Goal: Information Seeking & Learning: Learn about a topic

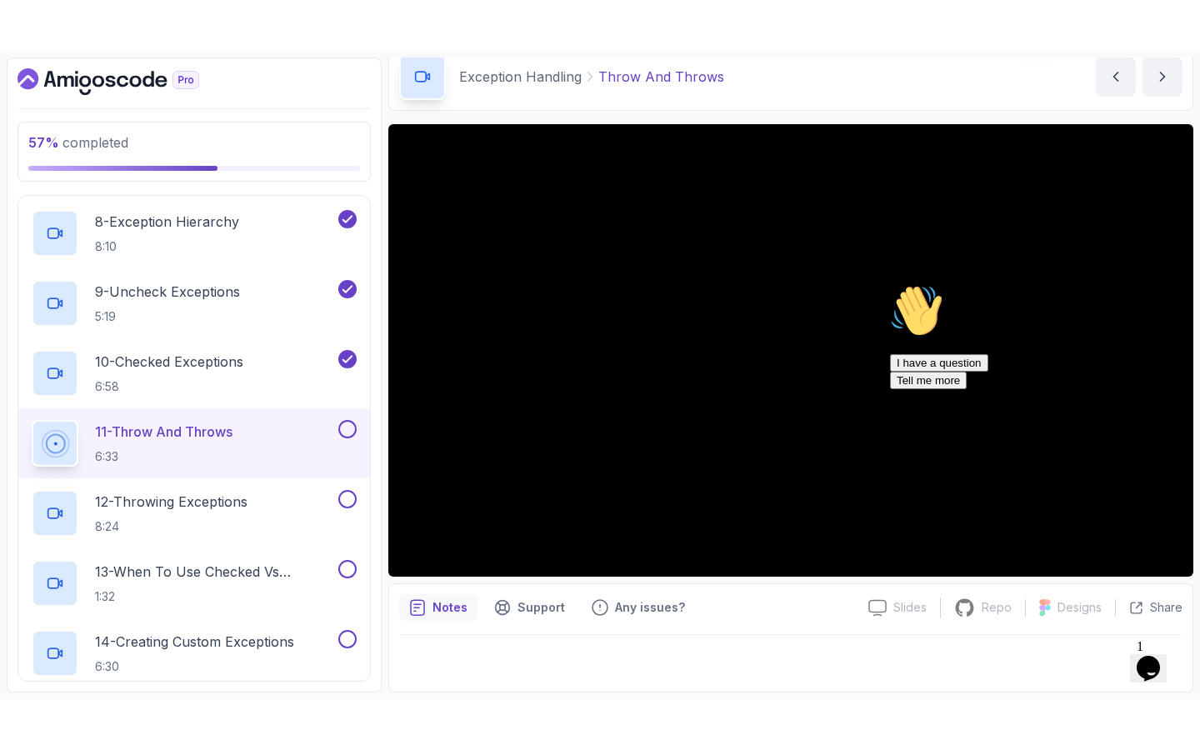
scroll to position [1153, 0]
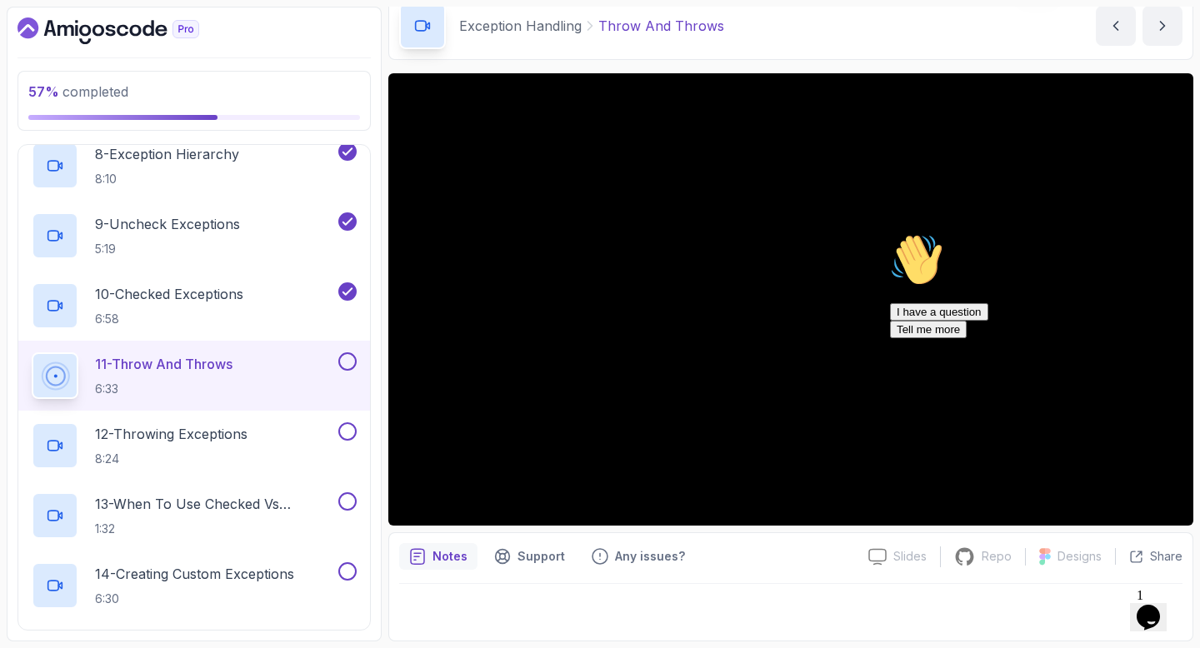
click at [946, 300] on div "Hi! How can we help? I have a question Tell me more" at bounding box center [1040, 285] width 300 height 105
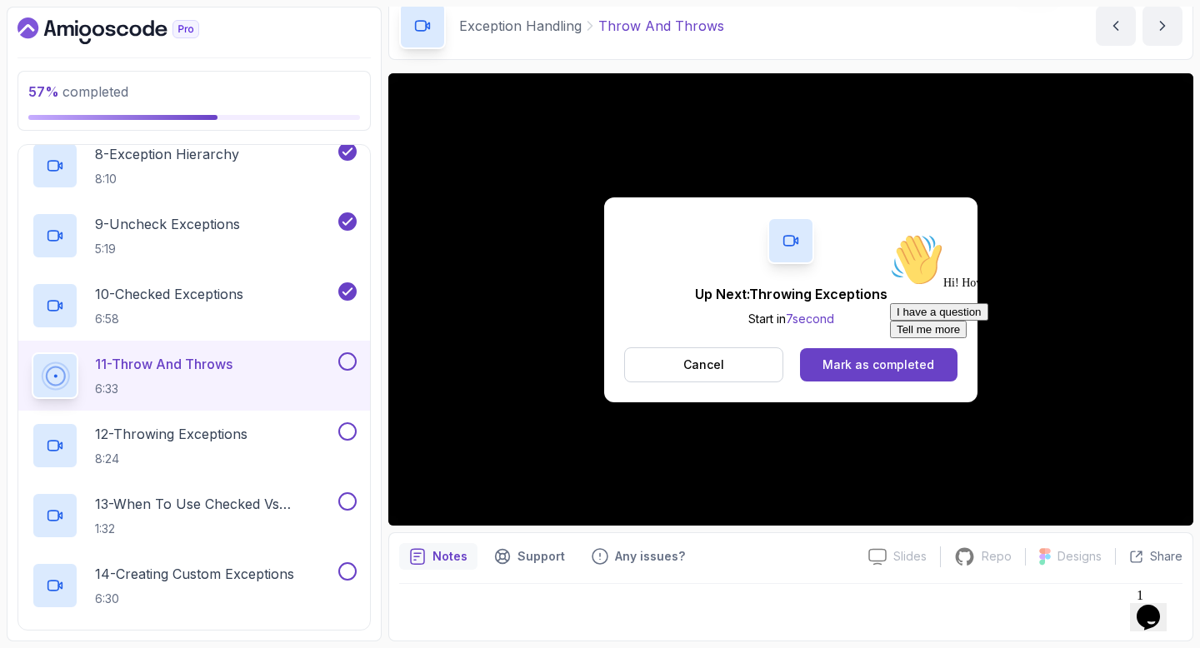
click at [904, 338] on div "Hi! How can we help? I have a question Tell me more" at bounding box center [1040, 285] width 300 height 105
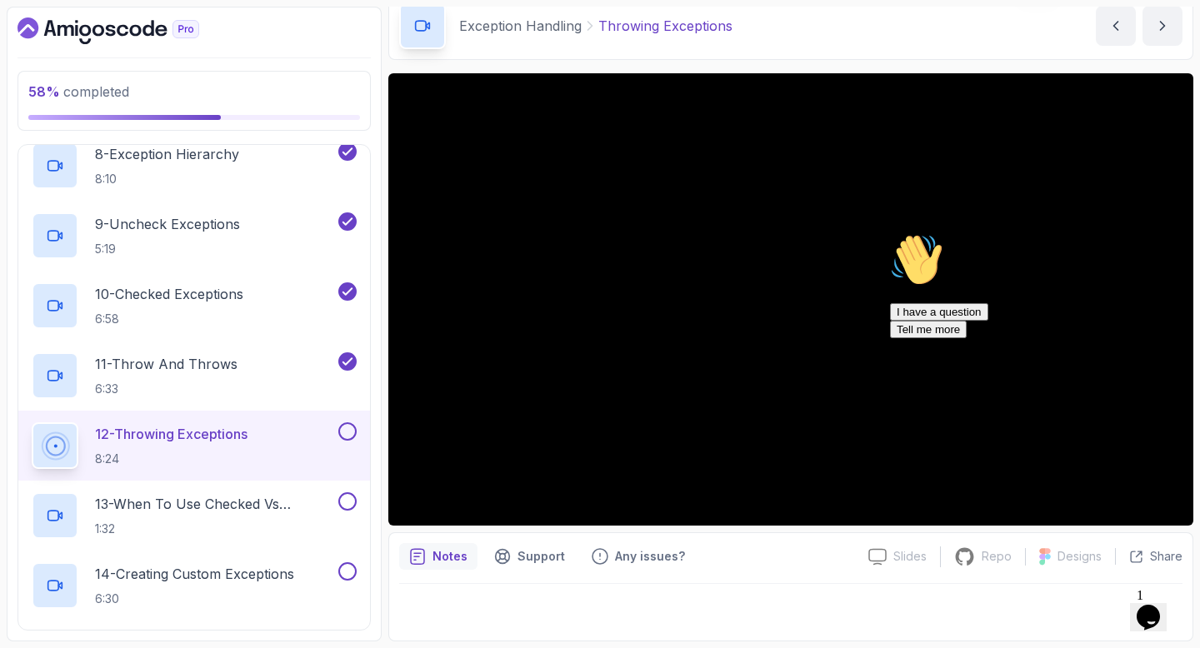
click at [890, 233] on icon "Chat attention grabber" at bounding box center [890, 233] width 0 height 0
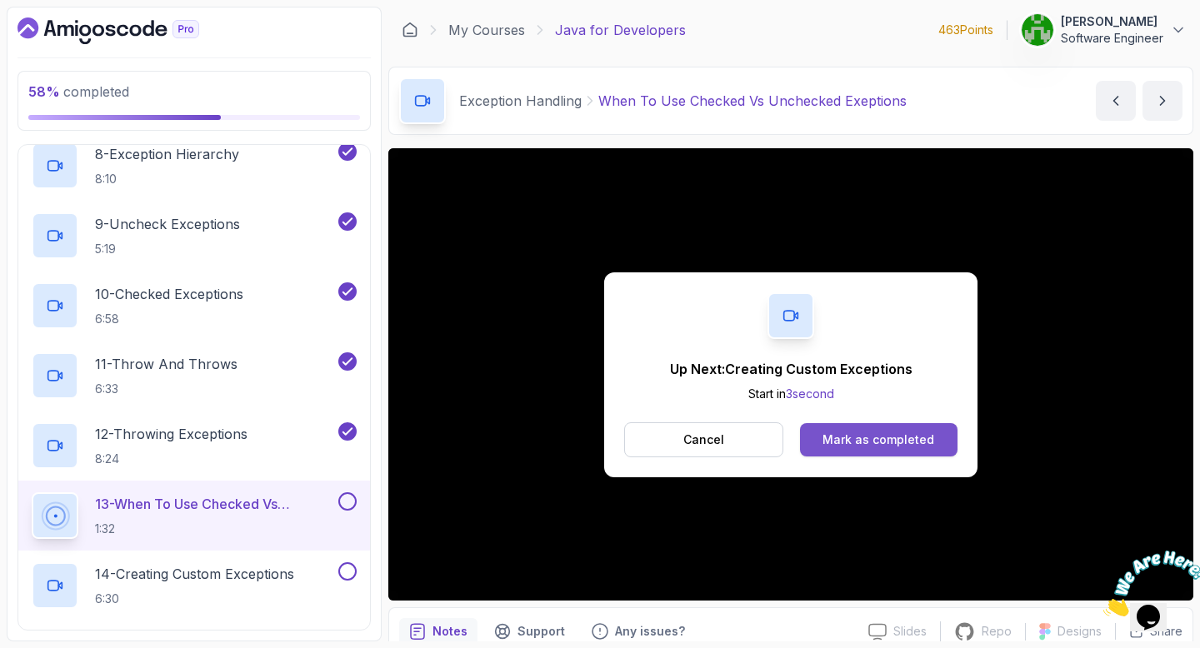
click at [871, 445] on div "Mark as completed" at bounding box center [878, 440] width 112 height 17
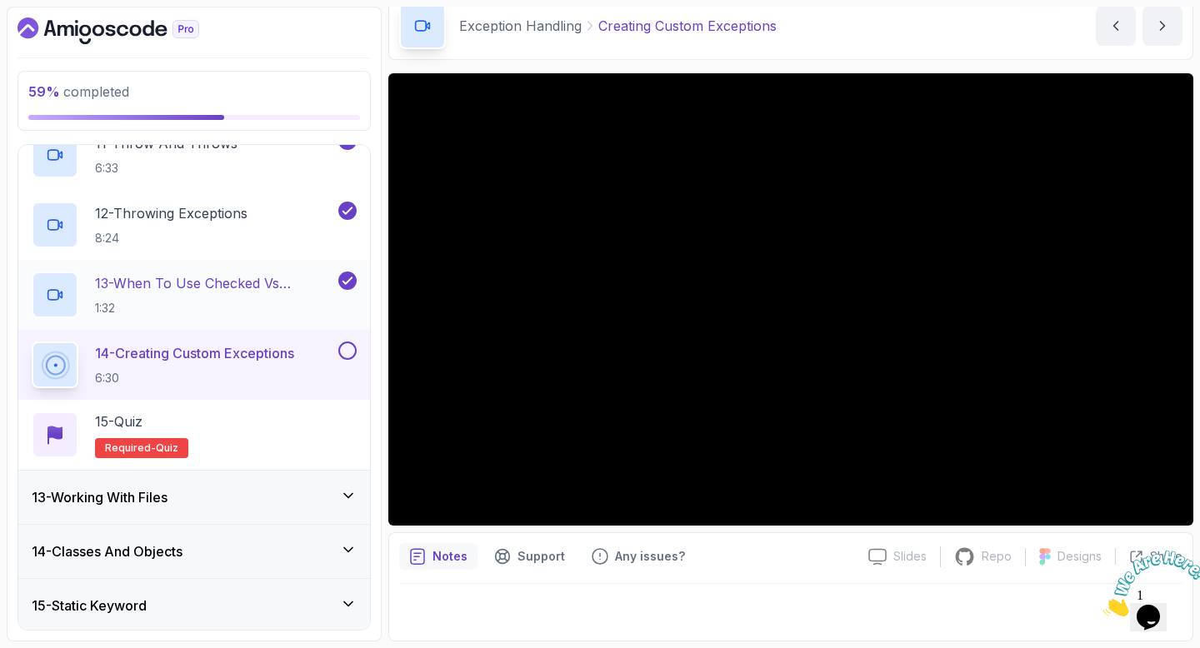
scroll to position [1355, 0]
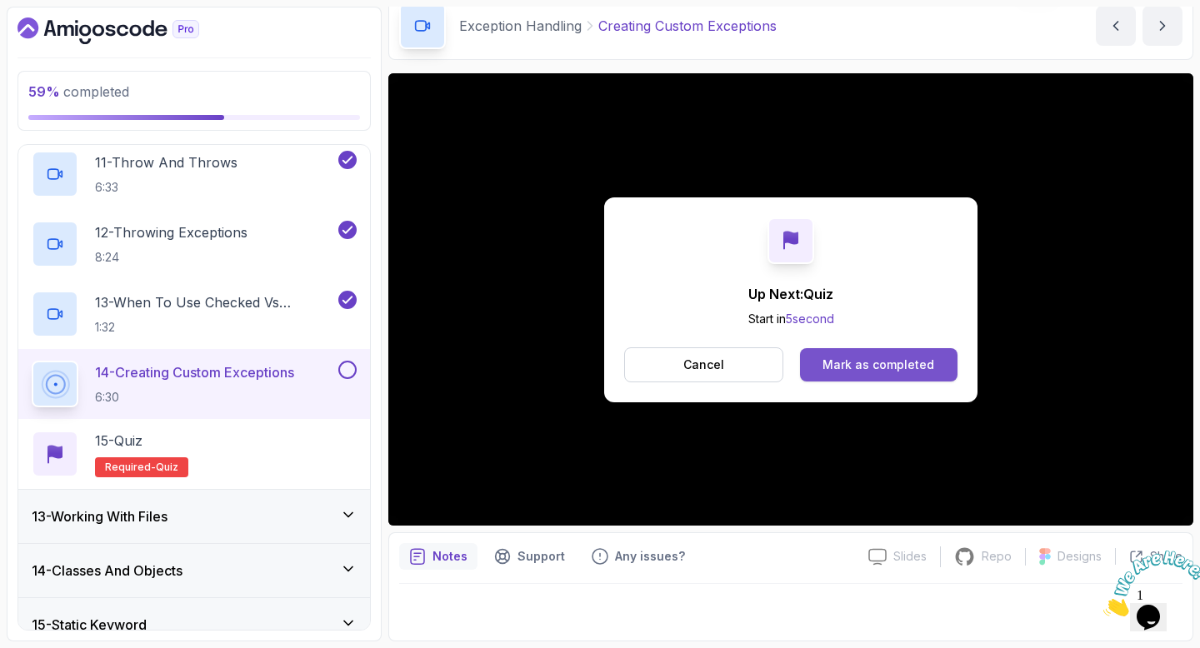
click at [883, 364] on div "Mark as completed" at bounding box center [878, 365] width 112 height 17
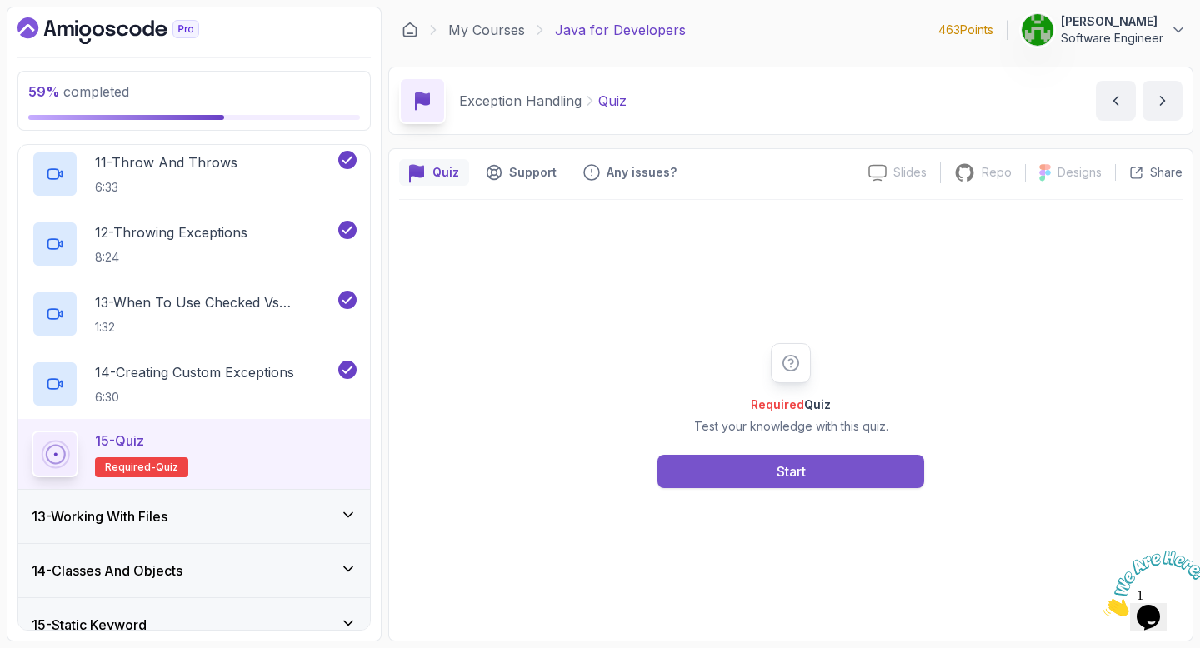
click at [824, 474] on button "Start" at bounding box center [790, 471] width 267 height 33
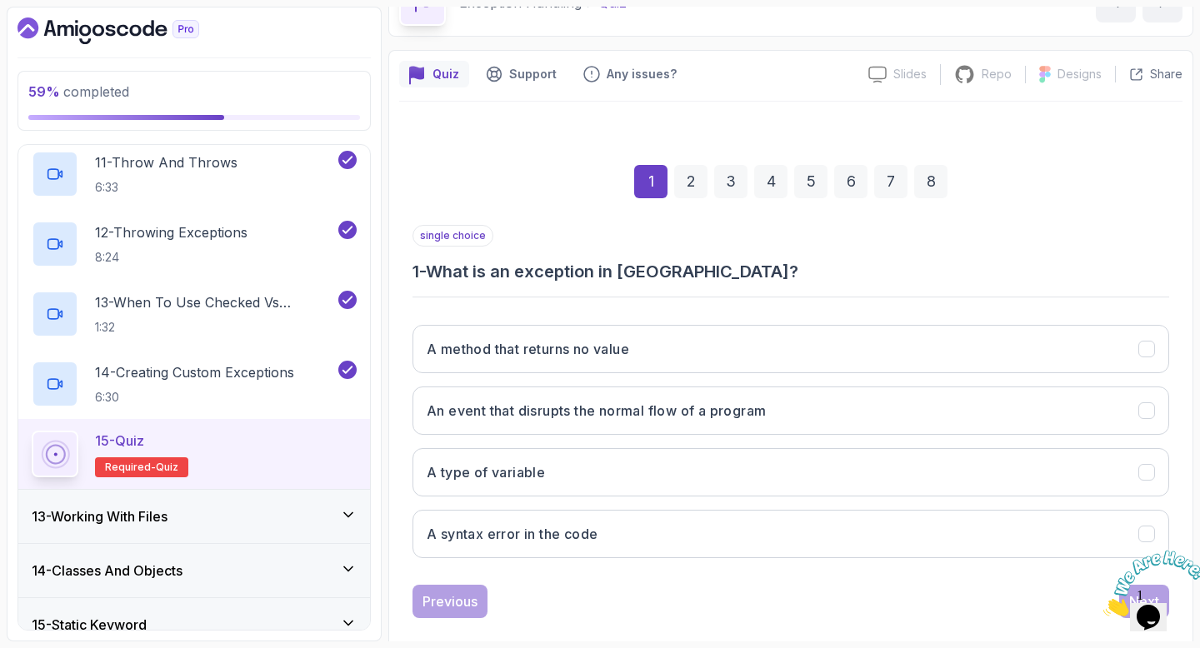
scroll to position [122, 0]
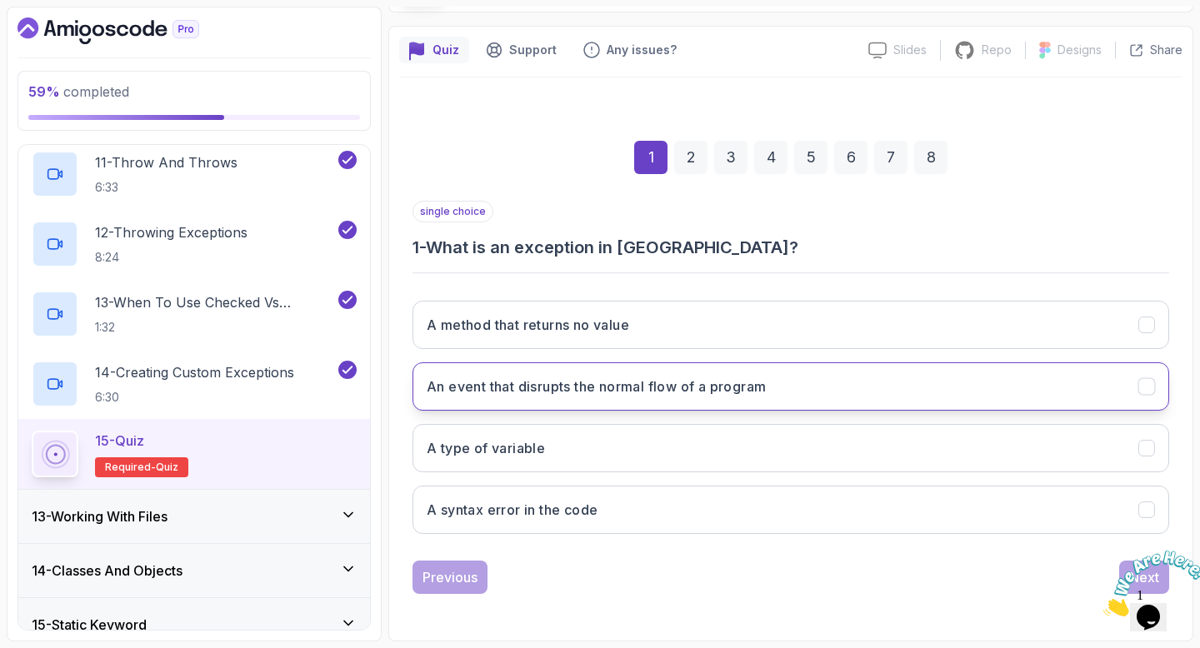
click at [733, 389] on h3 "An event that disrupts the normal flow of a program" at bounding box center [596, 387] width 339 height 20
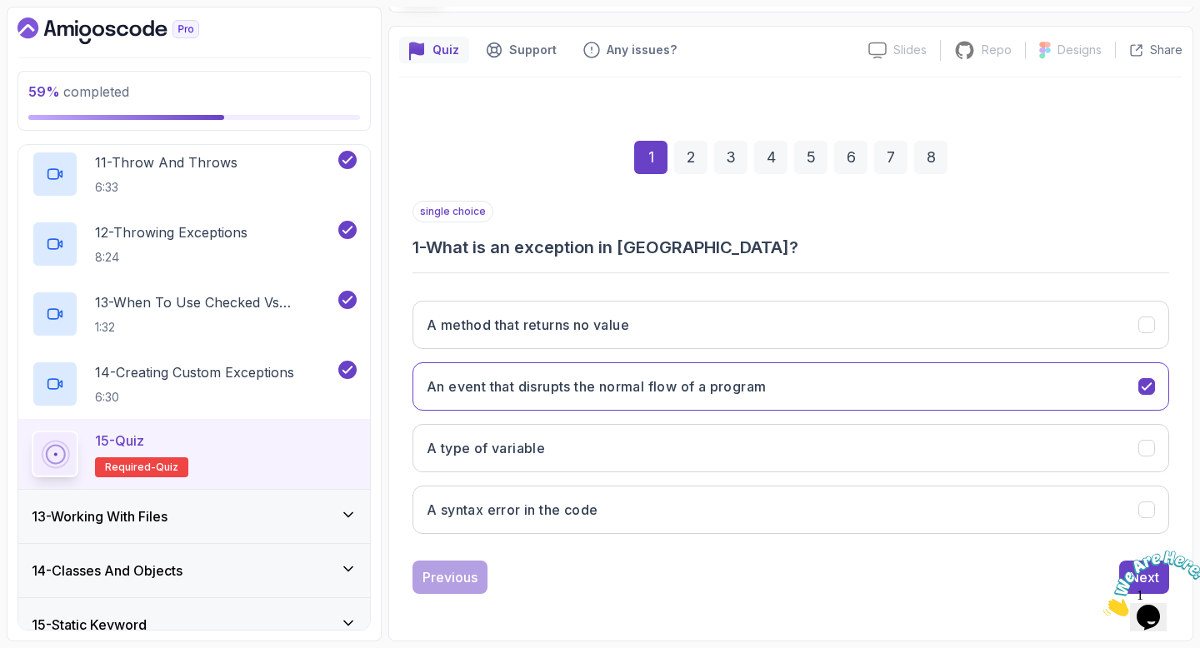
click at [1103, 605] on icon "Close" at bounding box center [1103, 612] width 0 height 14
click at [1142, 567] on div "Next" at bounding box center [1144, 577] width 30 height 20
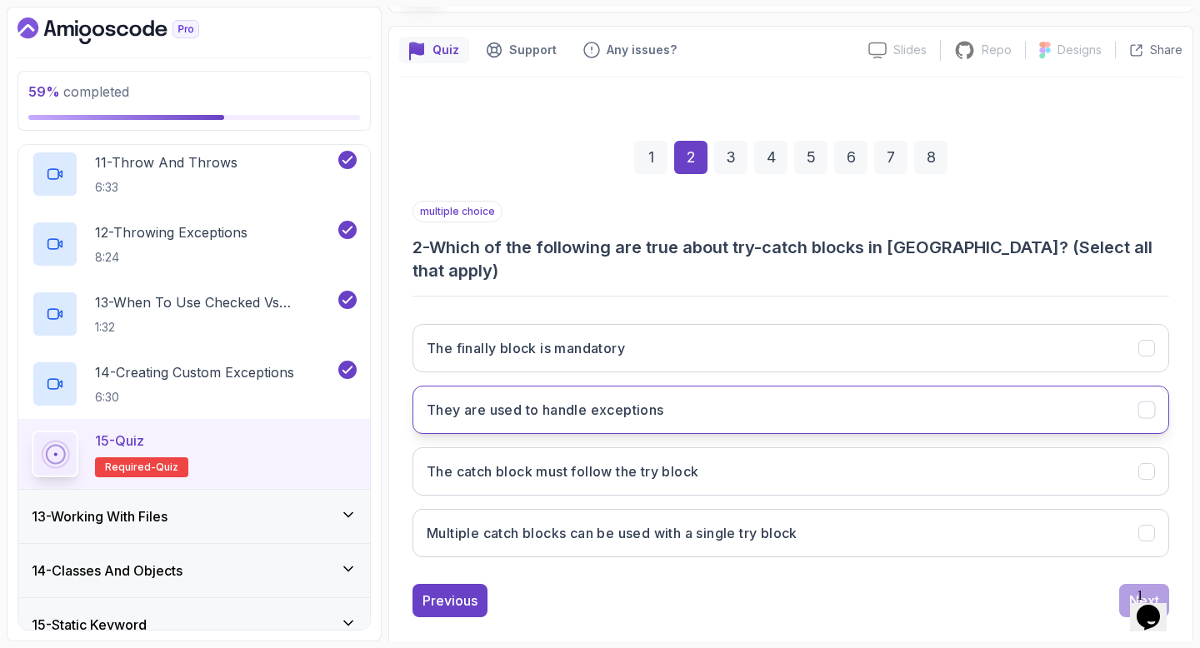
click at [728, 386] on button "They are used to handle exceptions" at bounding box center [790, 410] width 756 height 48
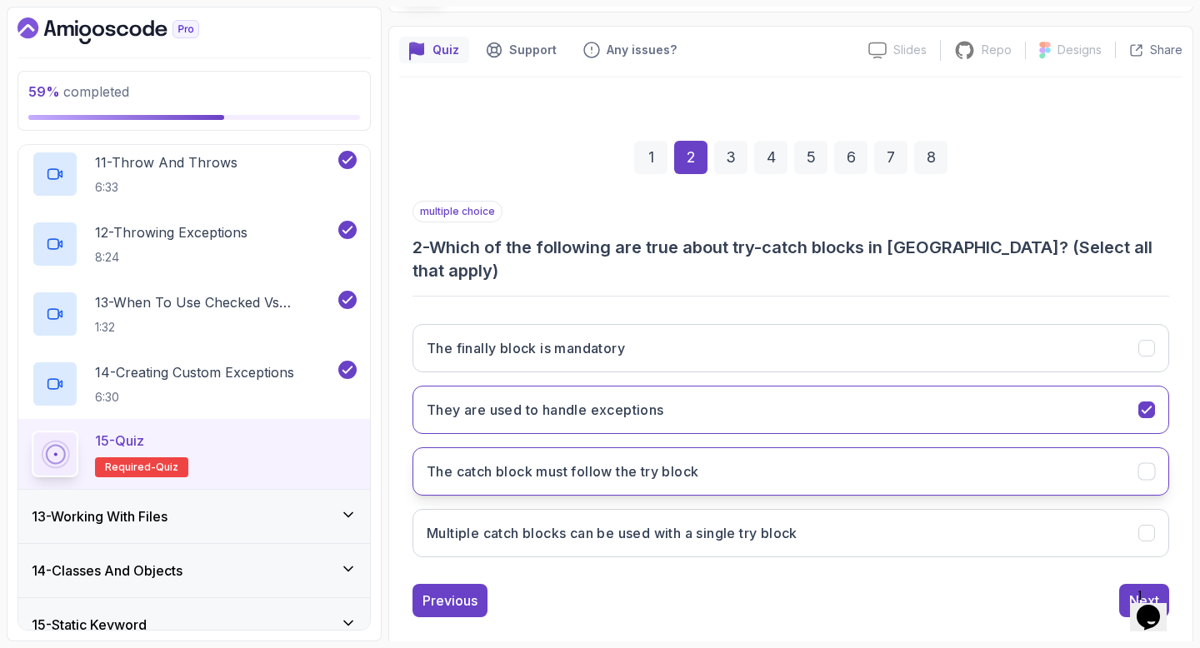
click at [721, 447] on button "The catch block must follow the try block" at bounding box center [790, 471] width 756 height 48
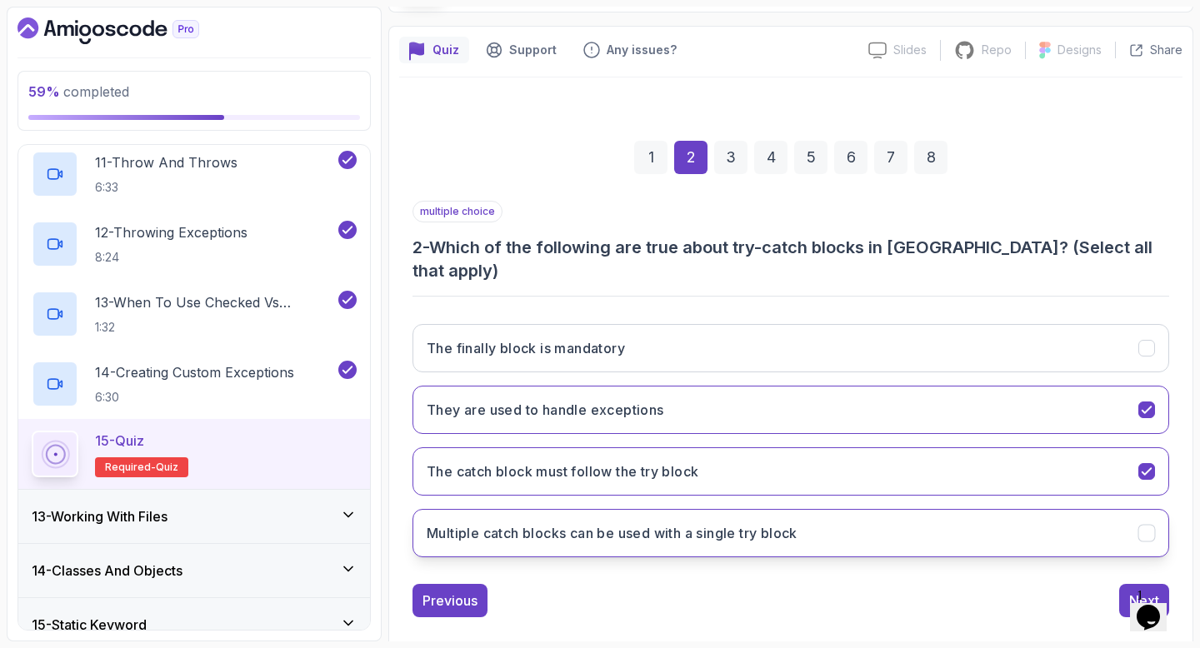
click at [740, 523] on h3 "Multiple catch blocks can be used with a single try block" at bounding box center [612, 533] width 371 height 20
click at [1121, 584] on button "Next" at bounding box center [1144, 600] width 50 height 33
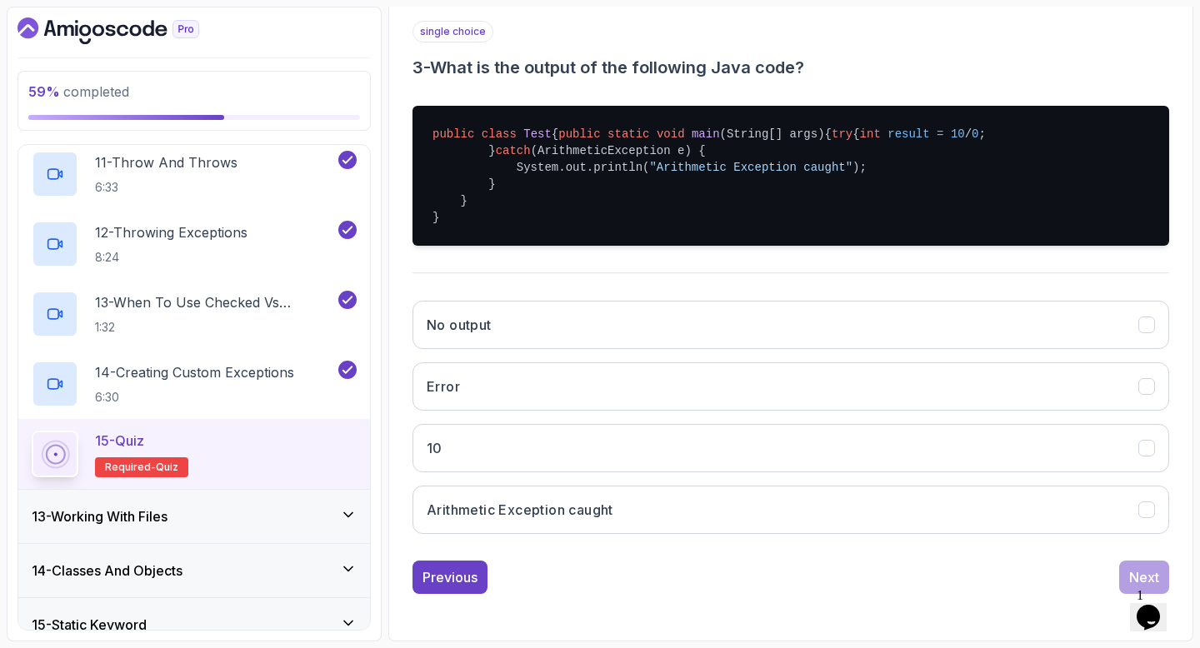
scroll to position [343, 0]
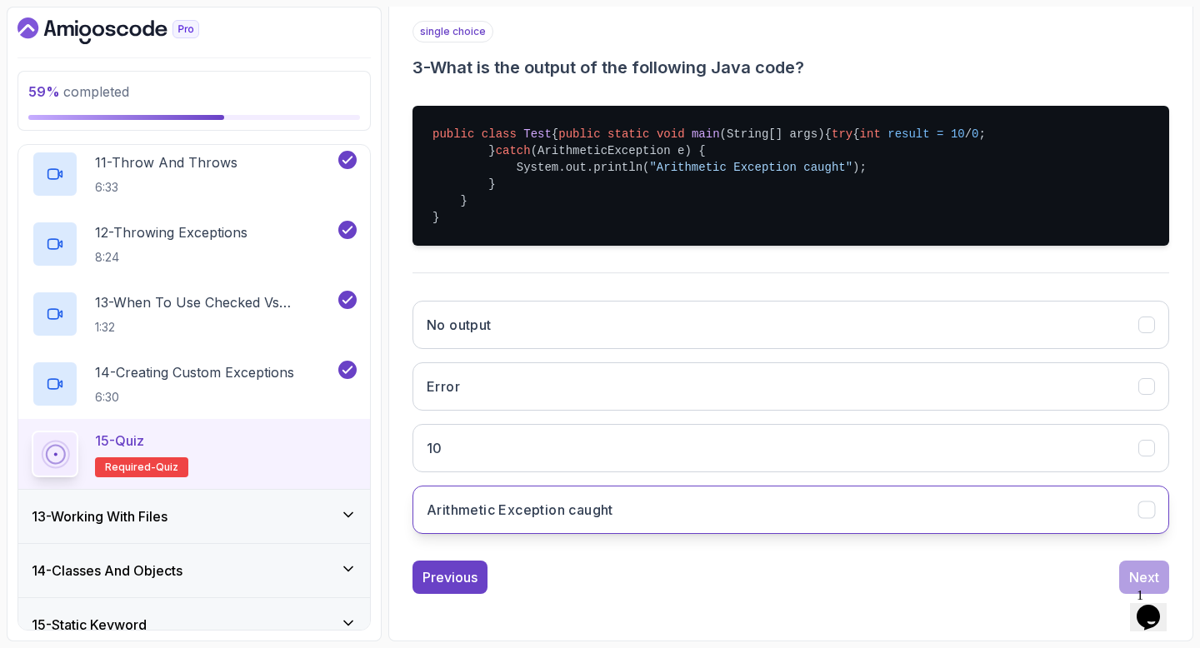
click at [826, 534] on button "Arithmetic Exception caught" at bounding box center [790, 510] width 756 height 48
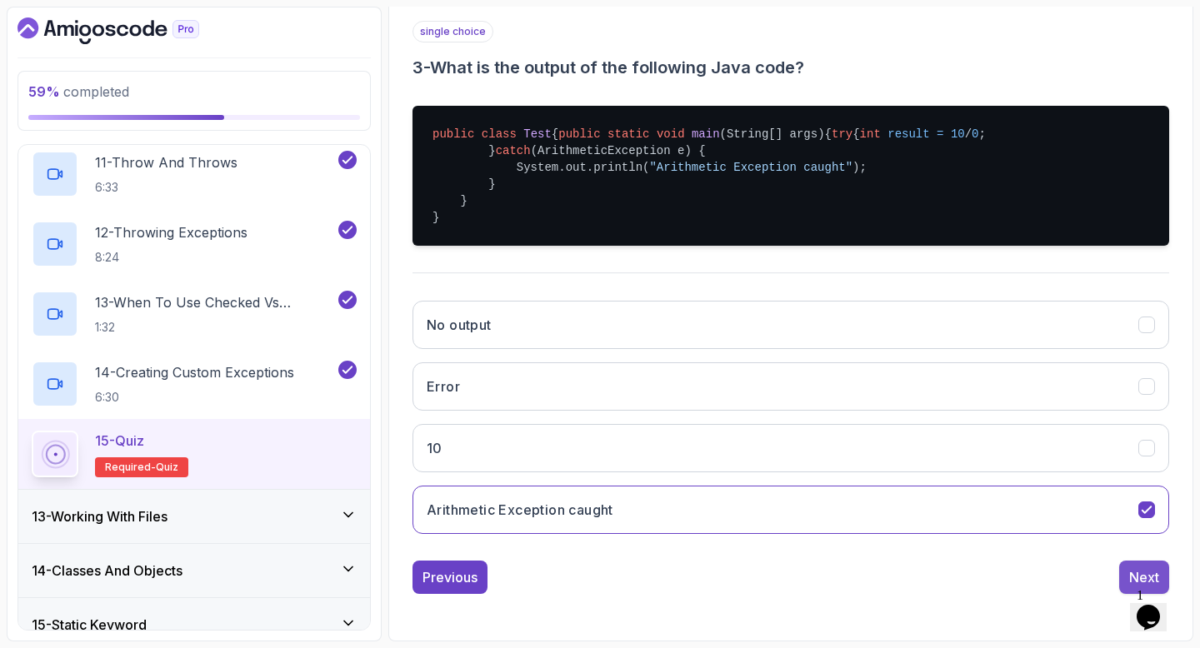
click at [1145, 567] on div "Next" at bounding box center [1144, 577] width 30 height 20
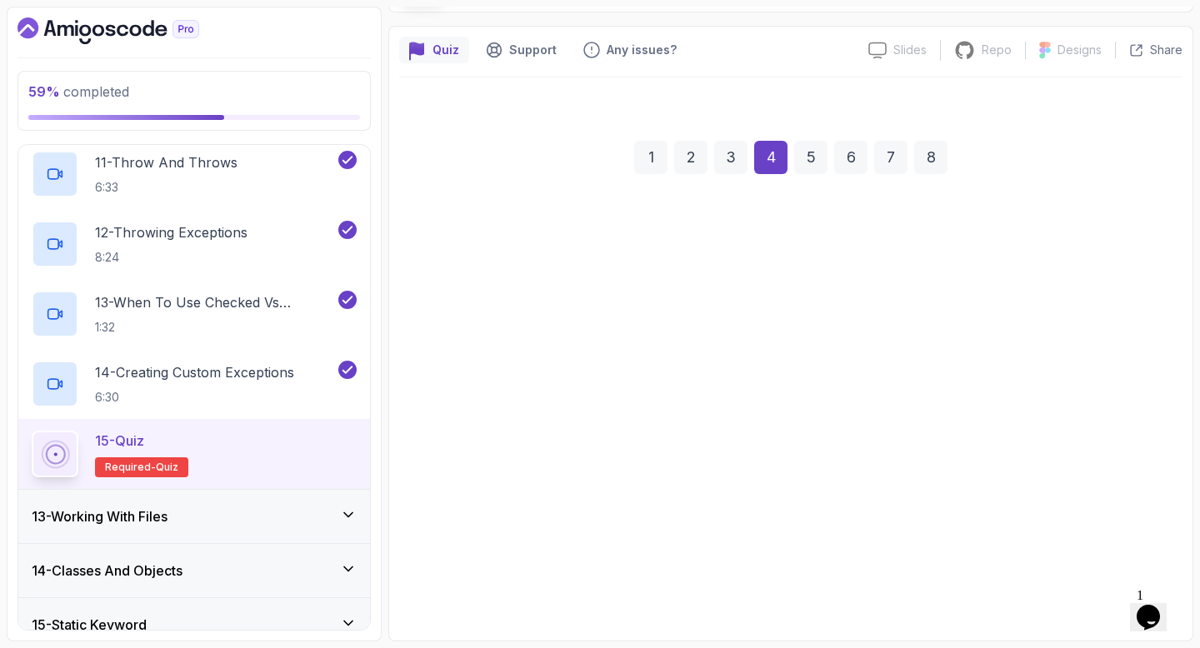
scroll to position [122, 0]
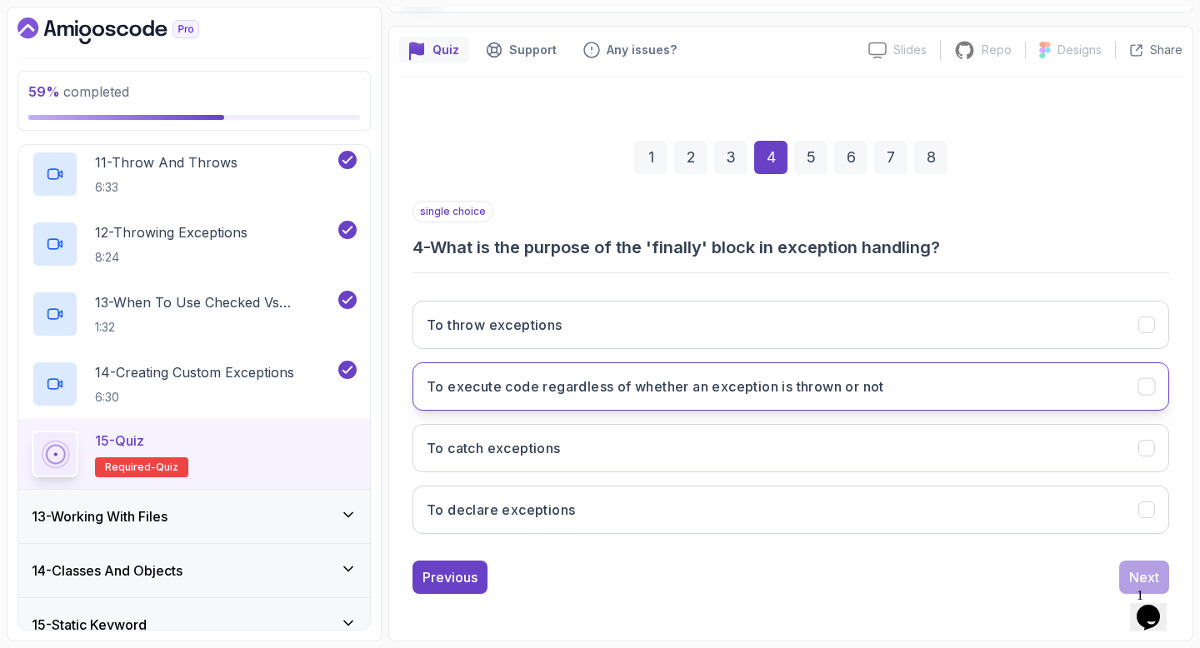
click at [783, 383] on h3 "To execute code regardless of whether an exception is thrown or not" at bounding box center [655, 387] width 457 height 20
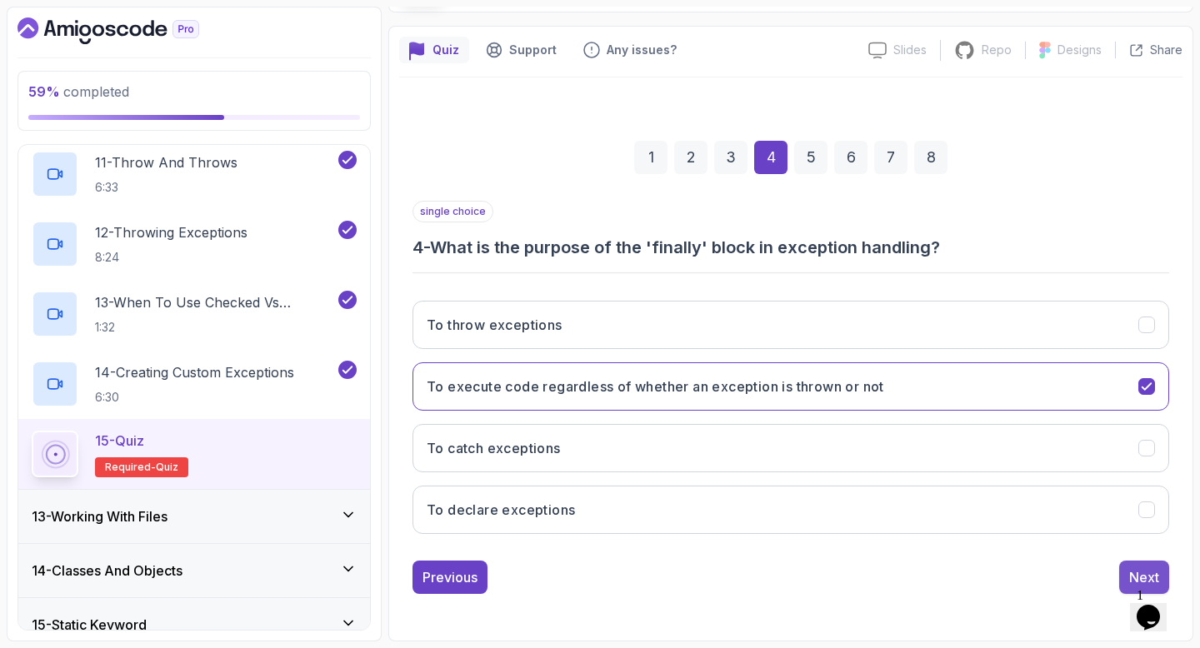
click at [1137, 567] on div "Next" at bounding box center [1144, 577] width 30 height 20
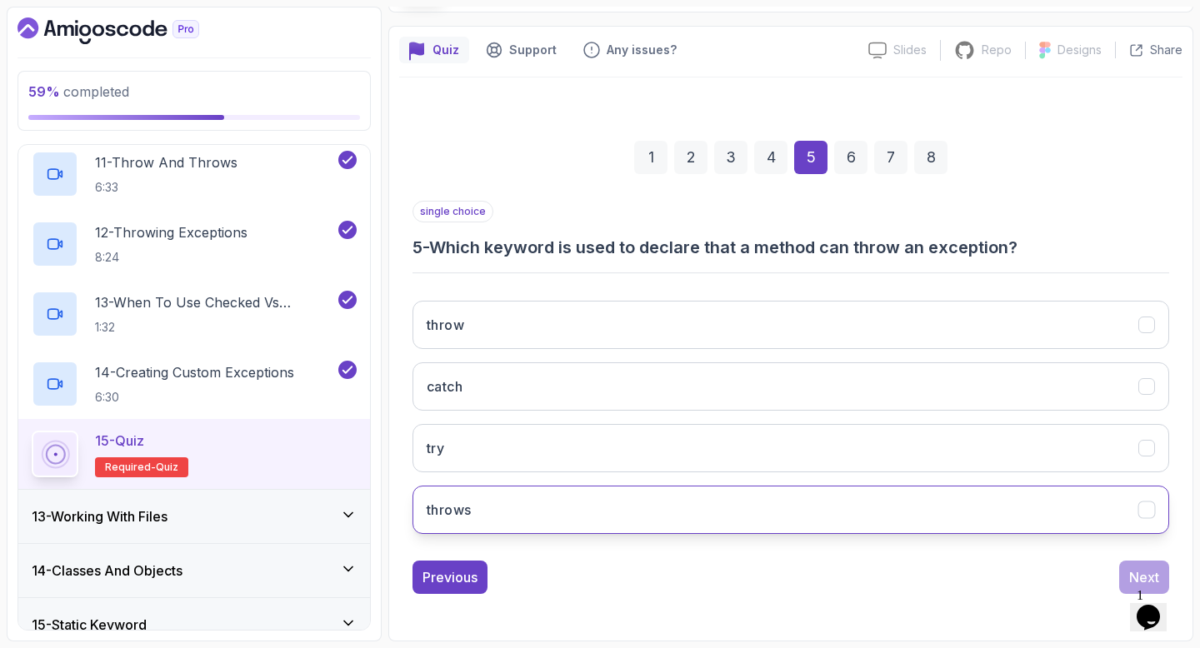
click at [702, 511] on button "throws" at bounding box center [790, 510] width 756 height 48
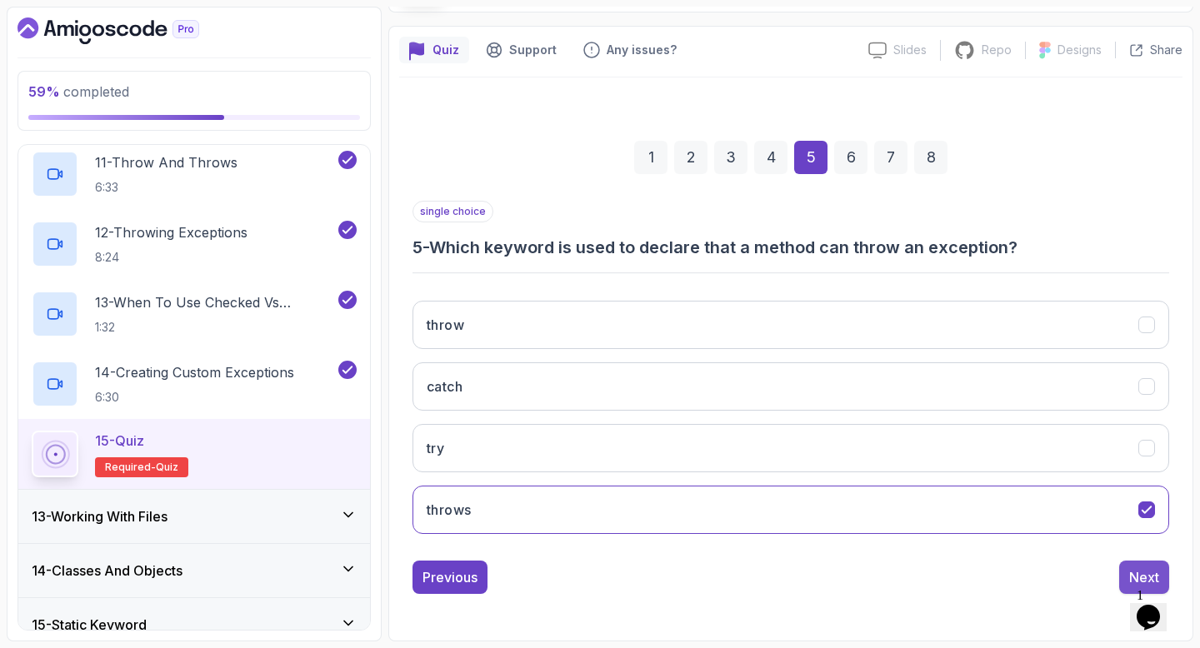
click at [1143, 567] on div "Next" at bounding box center [1144, 577] width 30 height 20
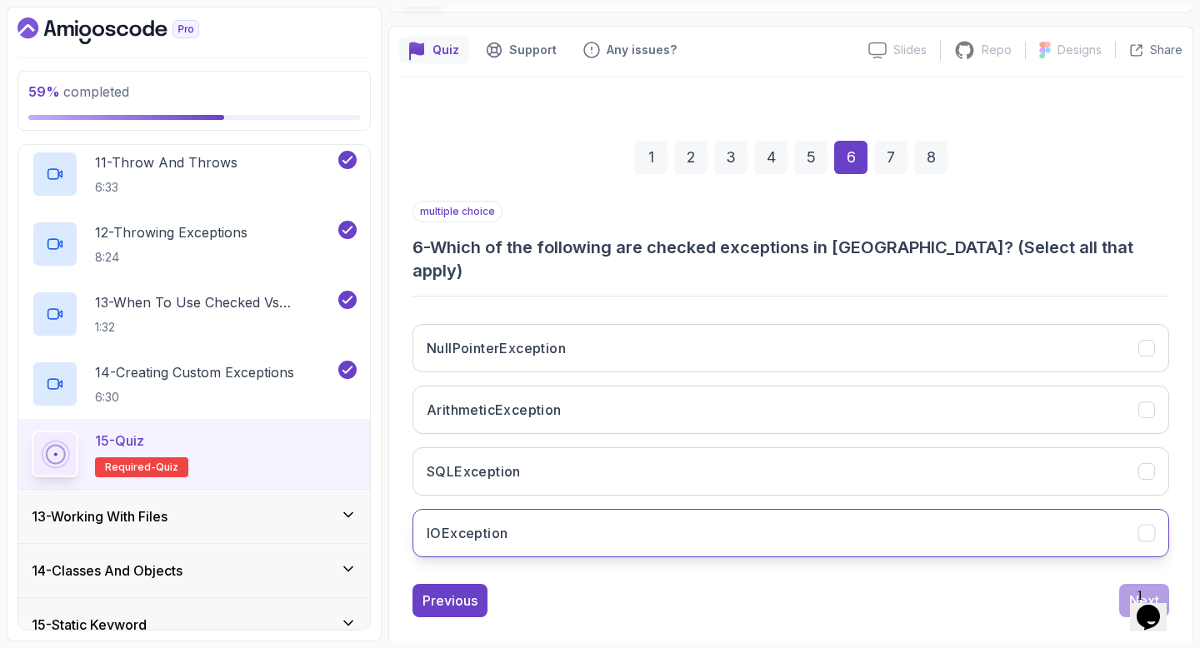
click at [535, 509] on button "IOException" at bounding box center [790, 533] width 756 height 48
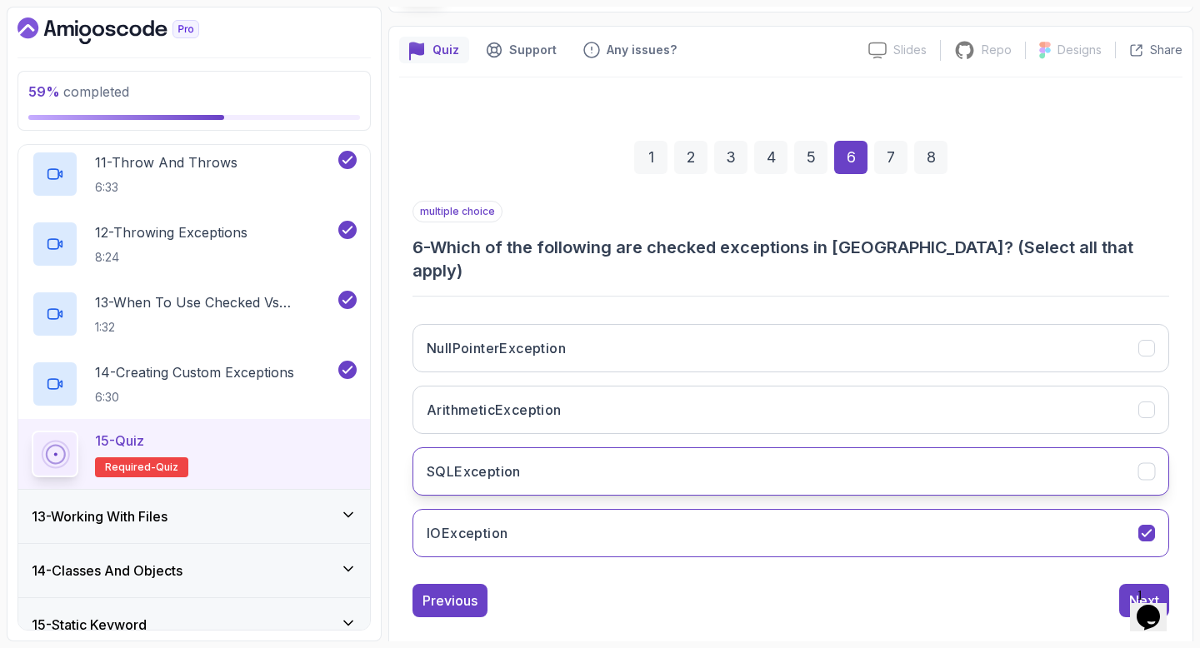
click at [528, 452] on button "SQLException" at bounding box center [790, 471] width 756 height 48
click at [541, 457] on button "SQLException" at bounding box center [790, 471] width 756 height 48
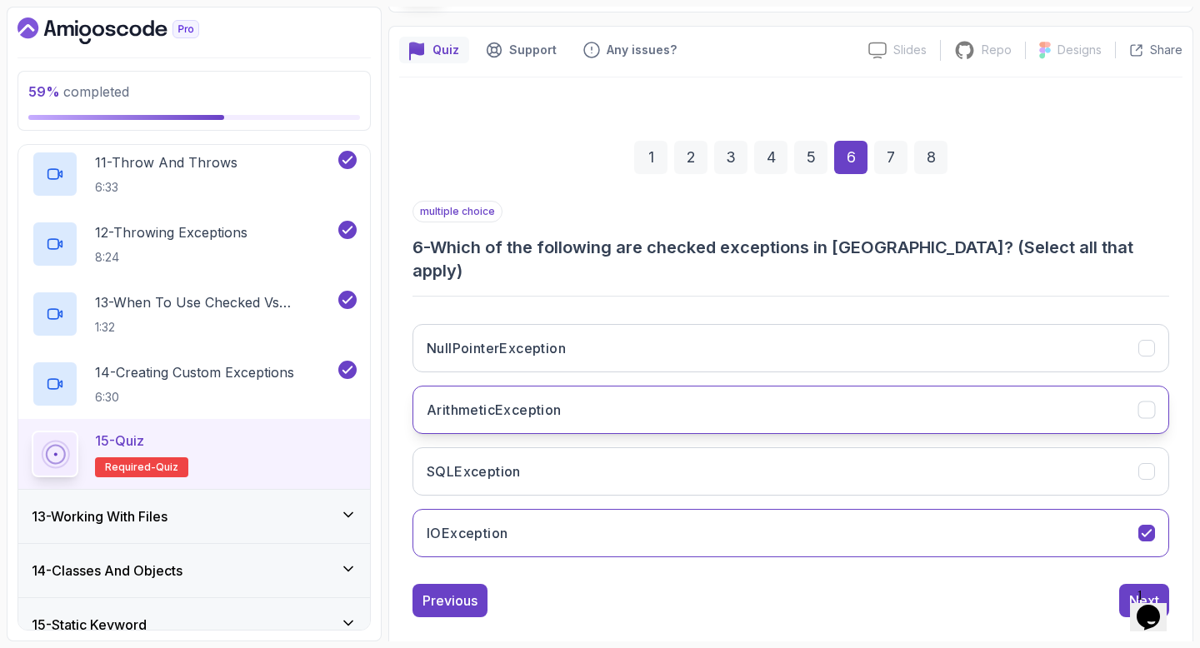
click at [524, 400] on h3 "ArithmeticException" at bounding box center [494, 410] width 135 height 20
click at [1148, 584] on button "Next" at bounding box center [1144, 600] width 50 height 33
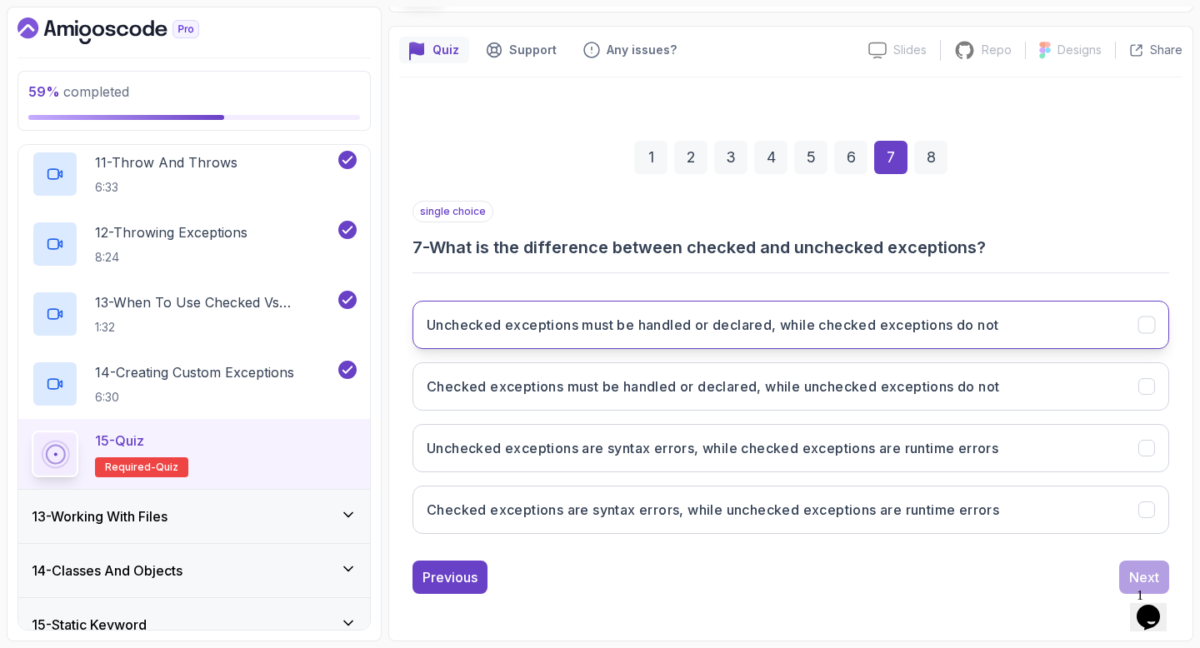
click at [803, 331] on h3 "Unchecked exceptions must be handled or declared, while checked exceptions do n…" at bounding box center [713, 325] width 572 height 20
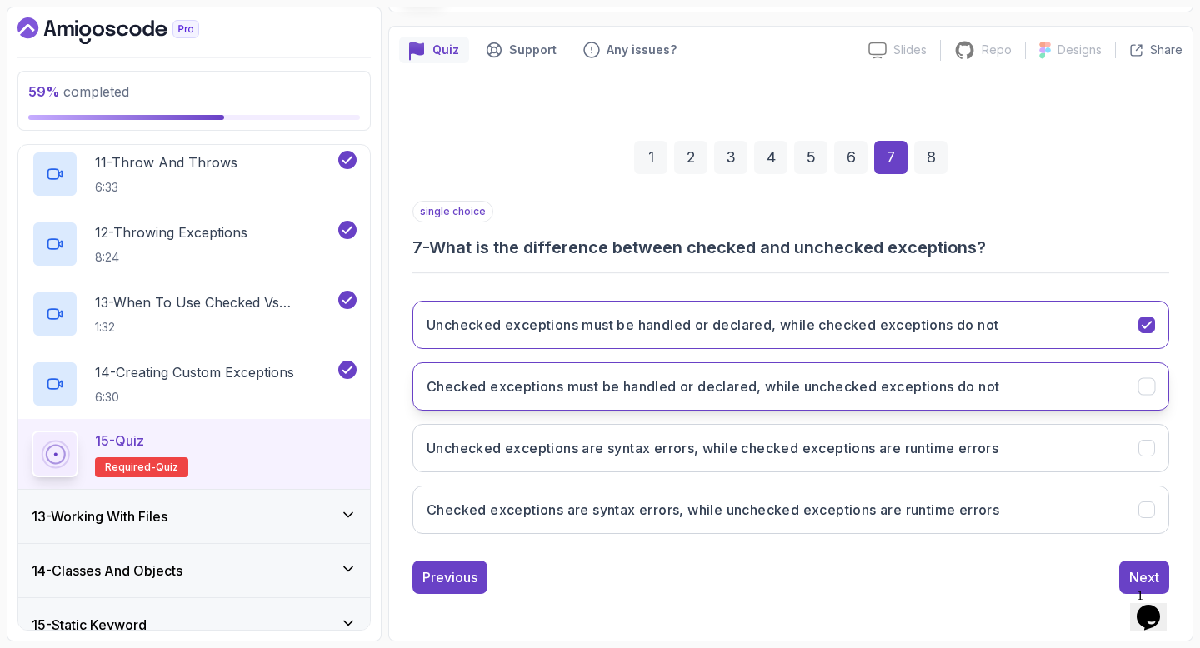
click at [781, 380] on h3 "Checked exceptions must be handled or declared, while unchecked exceptions do n…" at bounding box center [713, 387] width 572 height 20
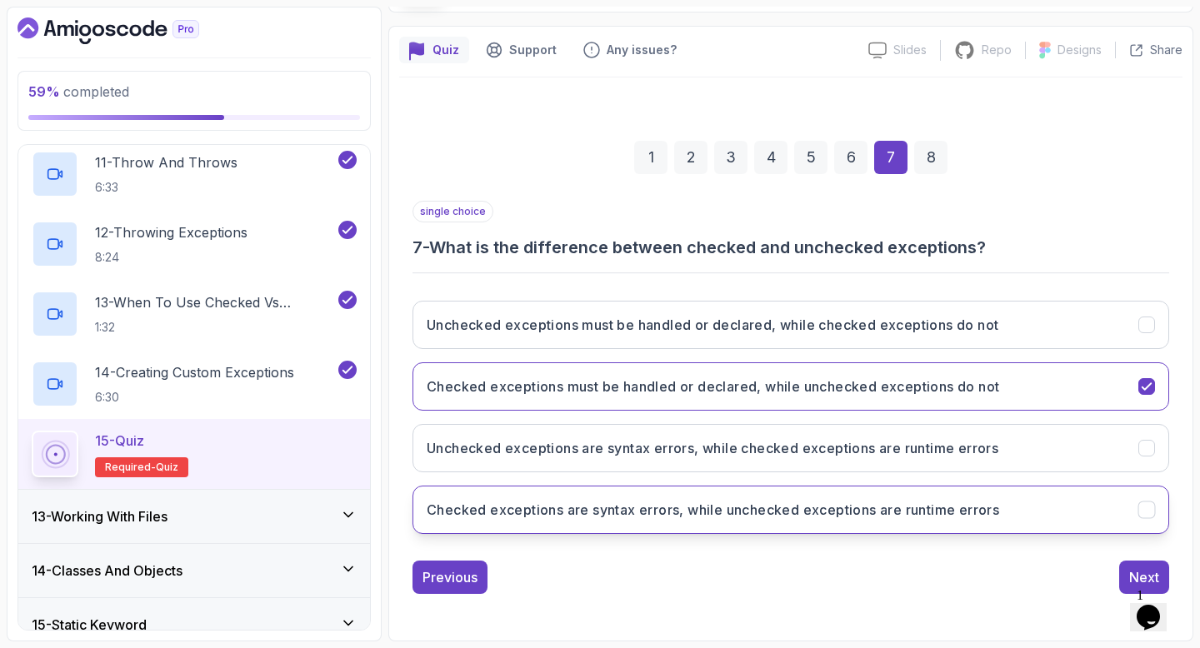
click at [751, 509] on h3 "Checked exceptions are syntax errors, while unchecked exceptions are runtime er…" at bounding box center [713, 510] width 572 height 20
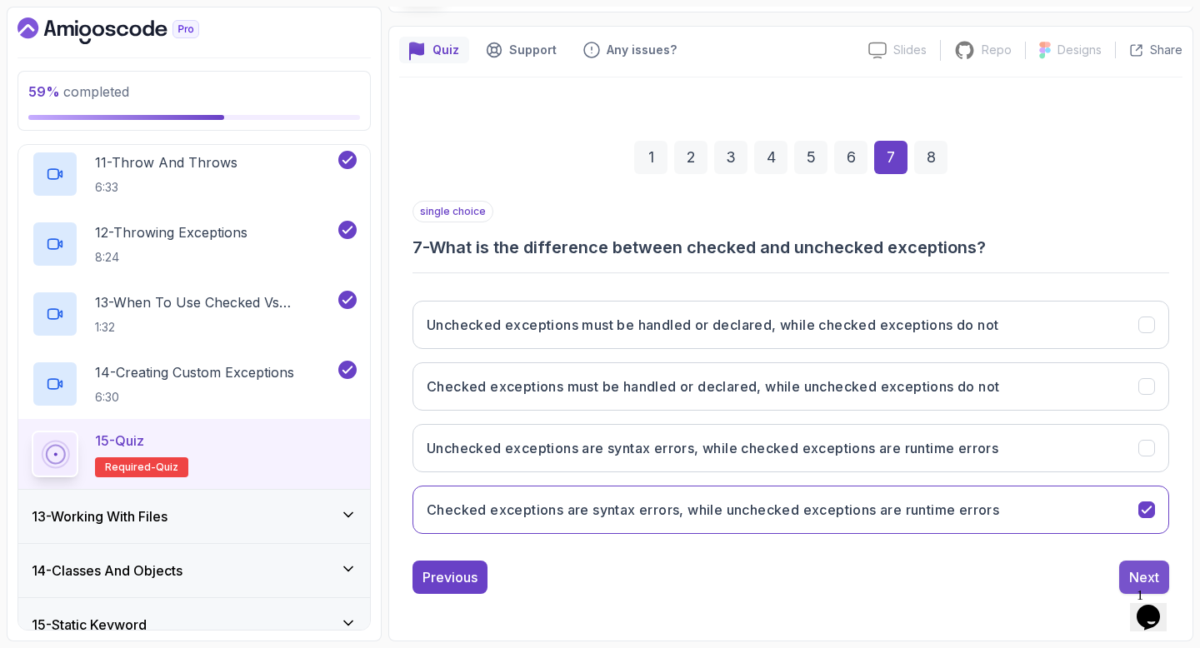
click at [1130, 567] on div "Next" at bounding box center [1144, 577] width 30 height 20
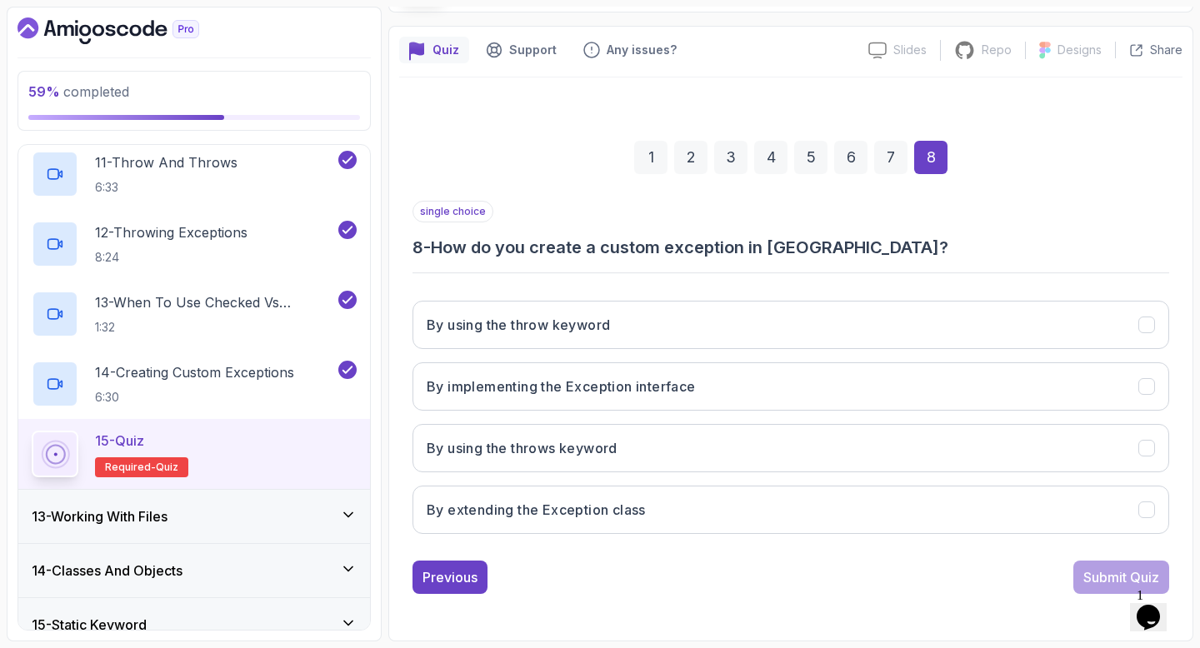
click at [696, 282] on div "single choice 8 - How do you create a custom exception in [GEOGRAPHIC_DATA]? By…" at bounding box center [790, 374] width 756 height 347
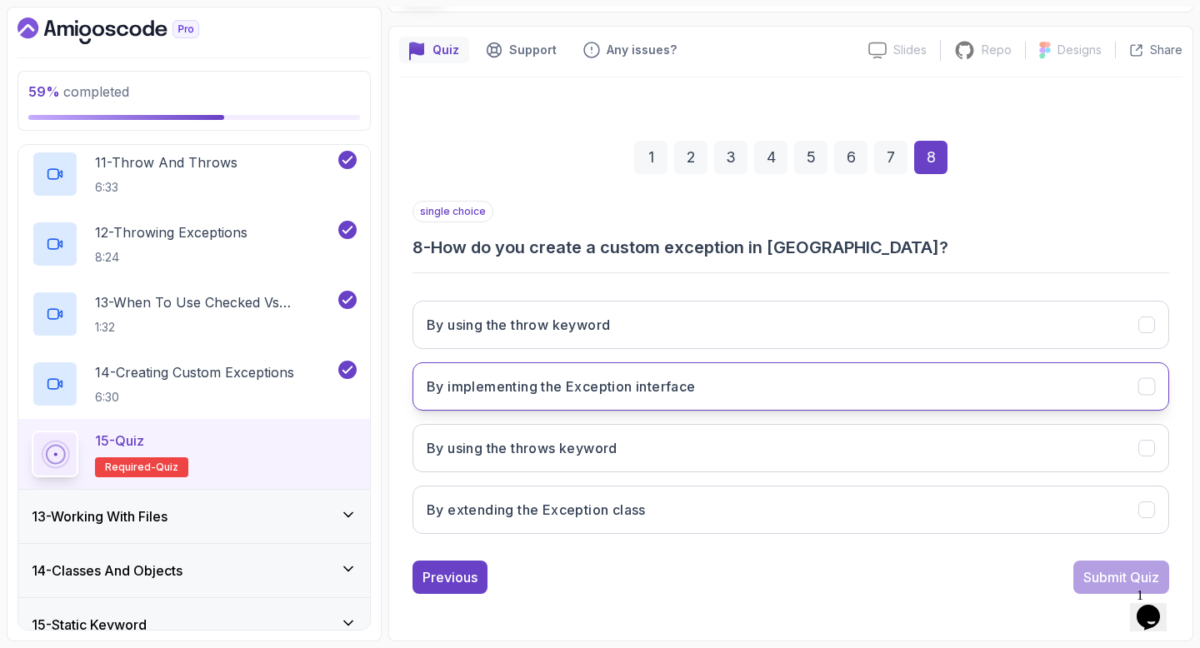
click at [606, 397] on button "By implementing the Exception interface" at bounding box center [790, 386] width 756 height 48
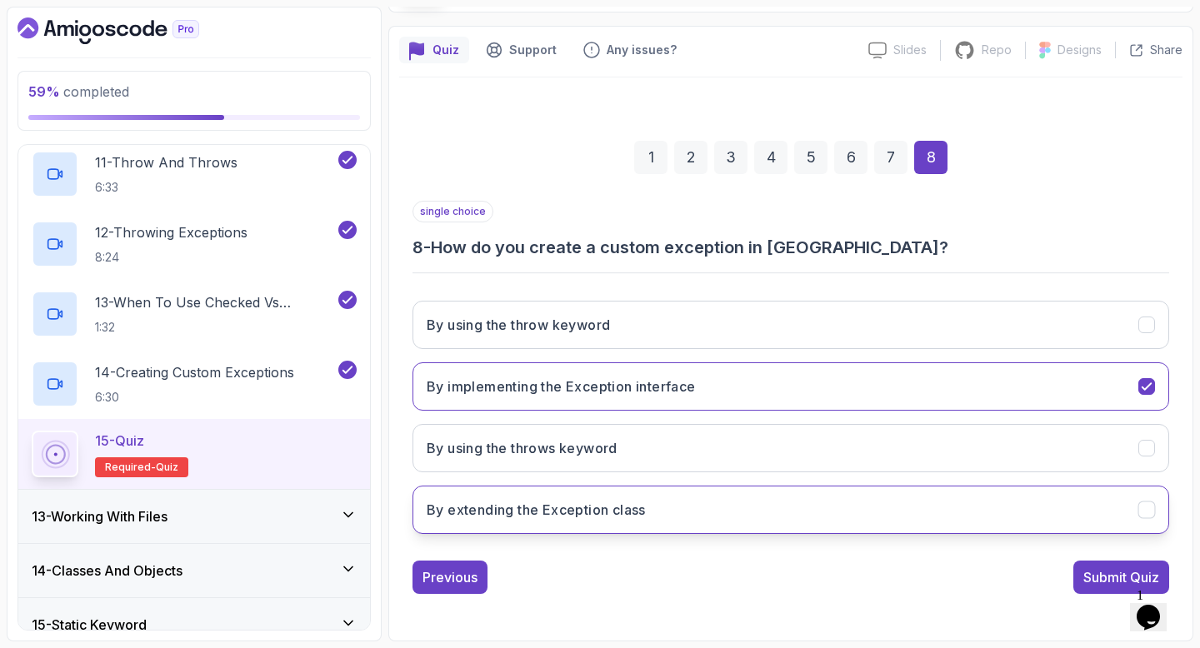
click at [636, 523] on button "By extending the Exception class" at bounding box center [790, 510] width 756 height 48
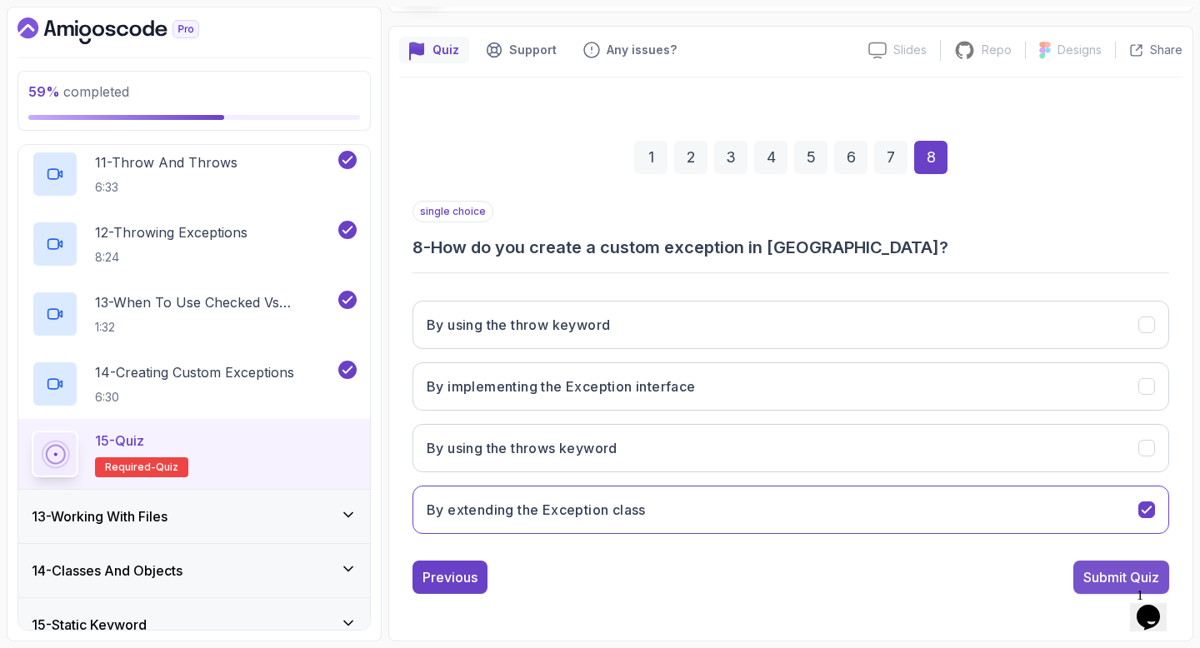
click at [1094, 582] on div "Submit Quiz" at bounding box center [1121, 577] width 76 height 20
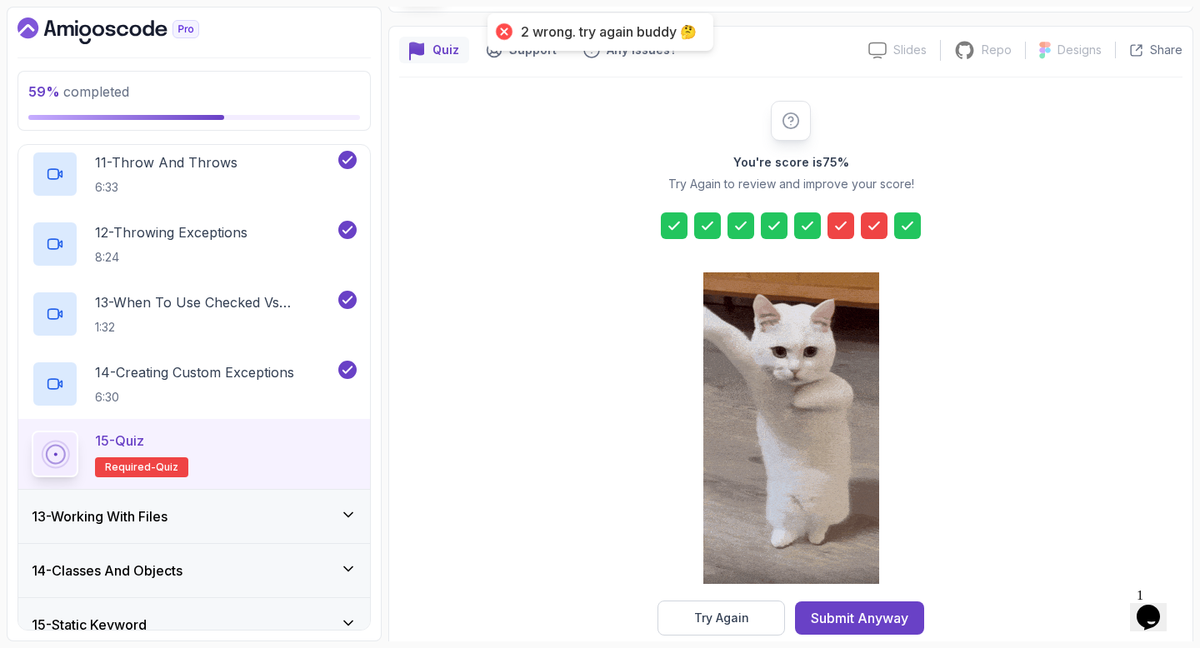
click at [866, 227] on icon at bounding box center [874, 225] width 17 height 17
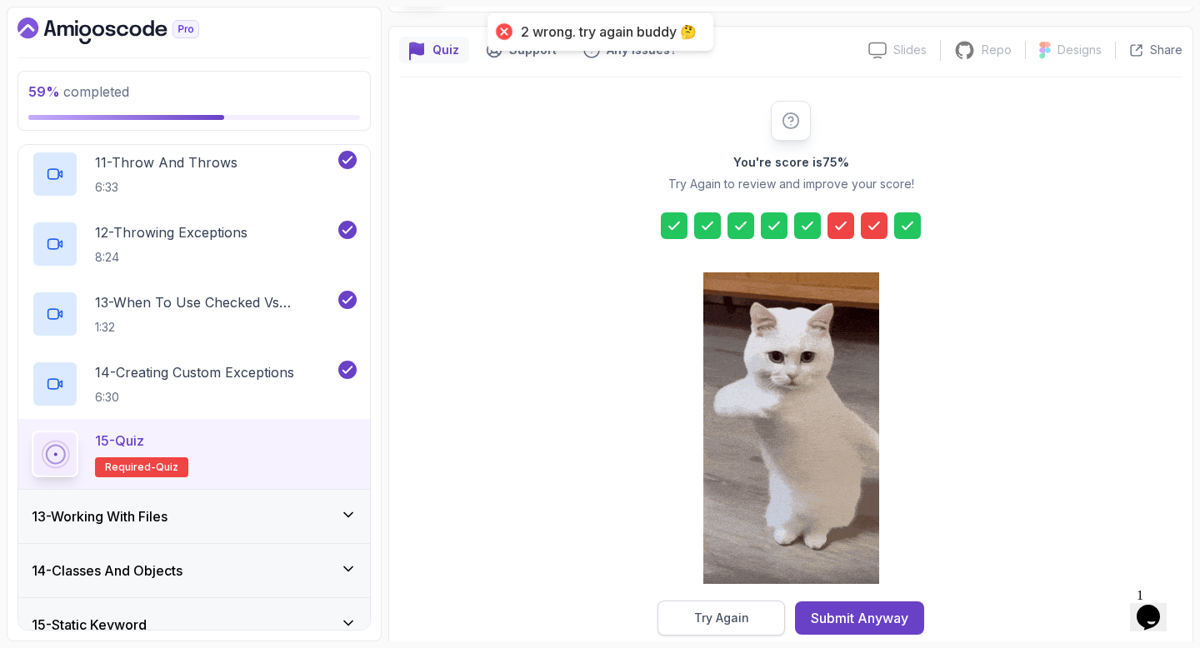
click at [761, 616] on button "Try Again" at bounding box center [720, 618] width 127 height 35
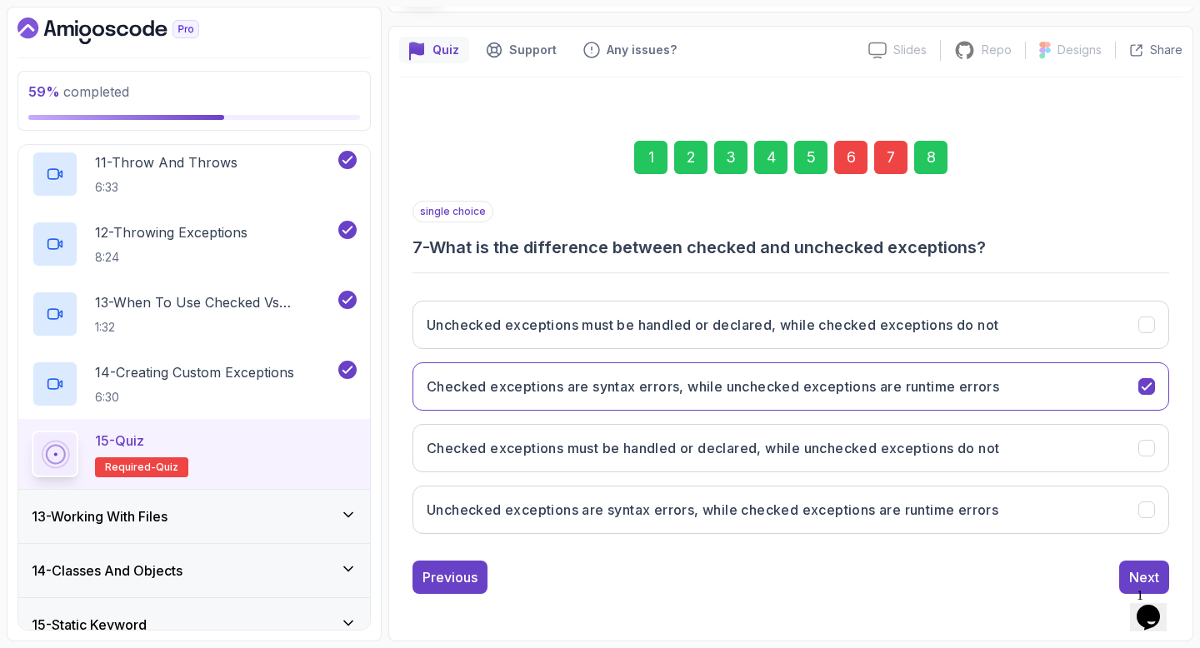
click at [888, 159] on div "7" at bounding box center [890, 157] width 33 height 33
click at [842, 154] on div "6" at bounding box center [850, 157] width 33 height 33
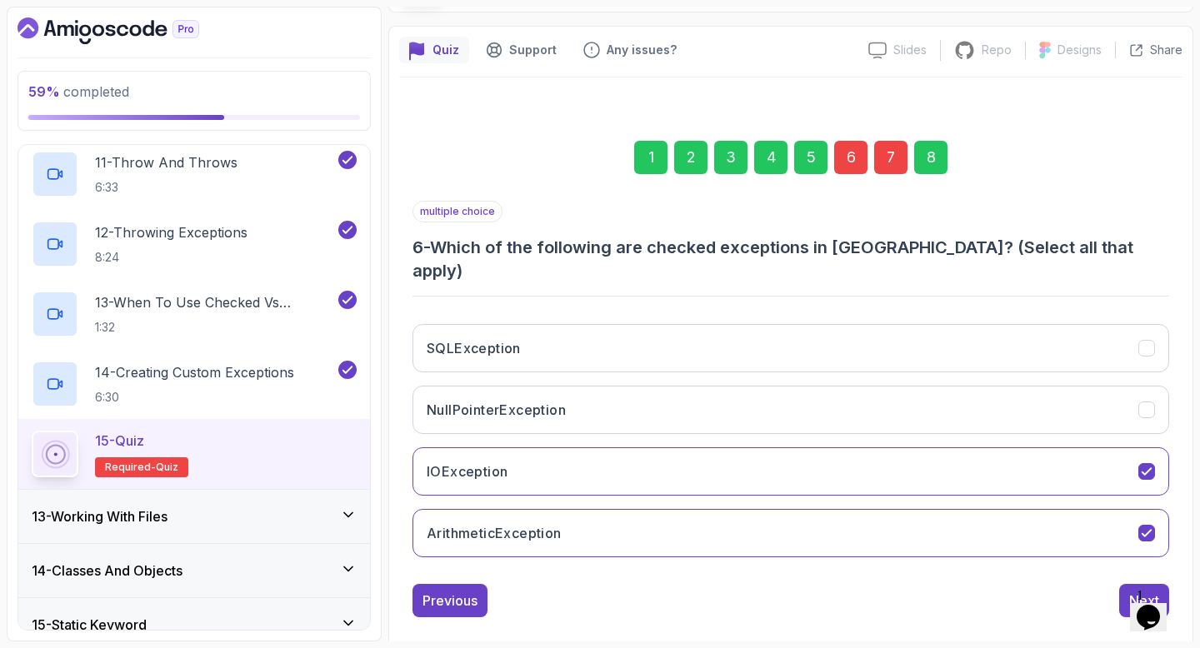
click at [762, 360] on div "SQLException NullPointerException IOException ArithmeticException" at bounding box center [790, 441] width 756 height 260
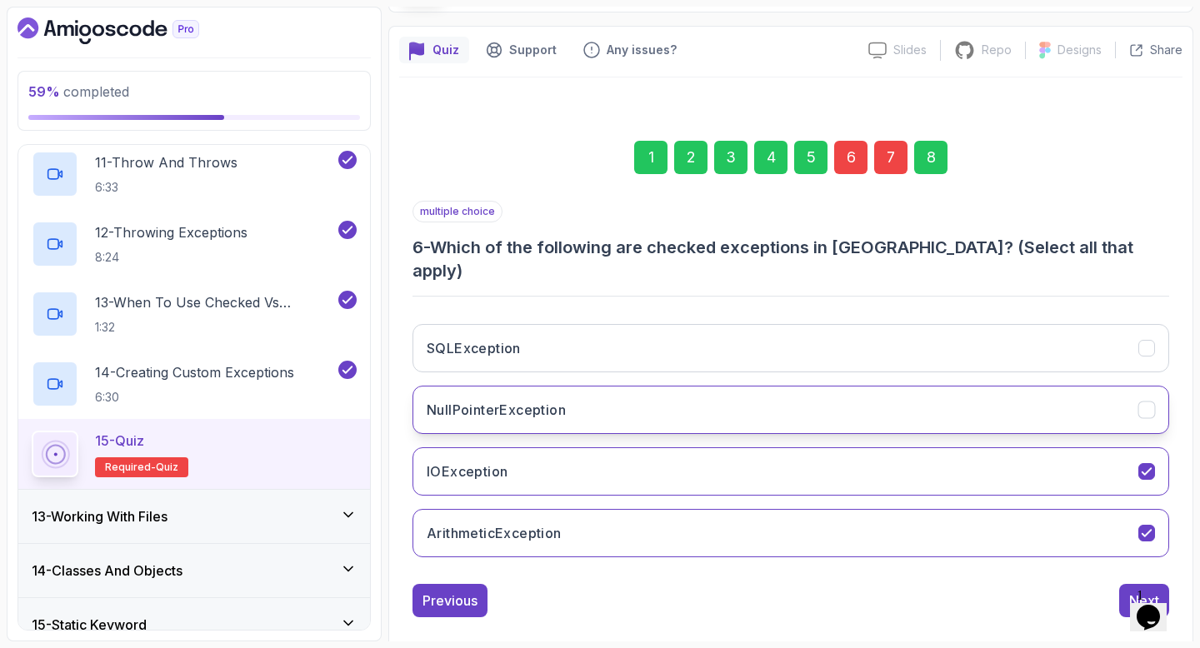
click at [762, 386] on button "NullPointerException" at bounding box center [790, 410] width 756 height 48
click at [855, 161] on div "6" at bounding box center [850, 157] width 33 height 33
click at [933, 160] on div "8" at bounding box center [930, 157] width 33 height 33
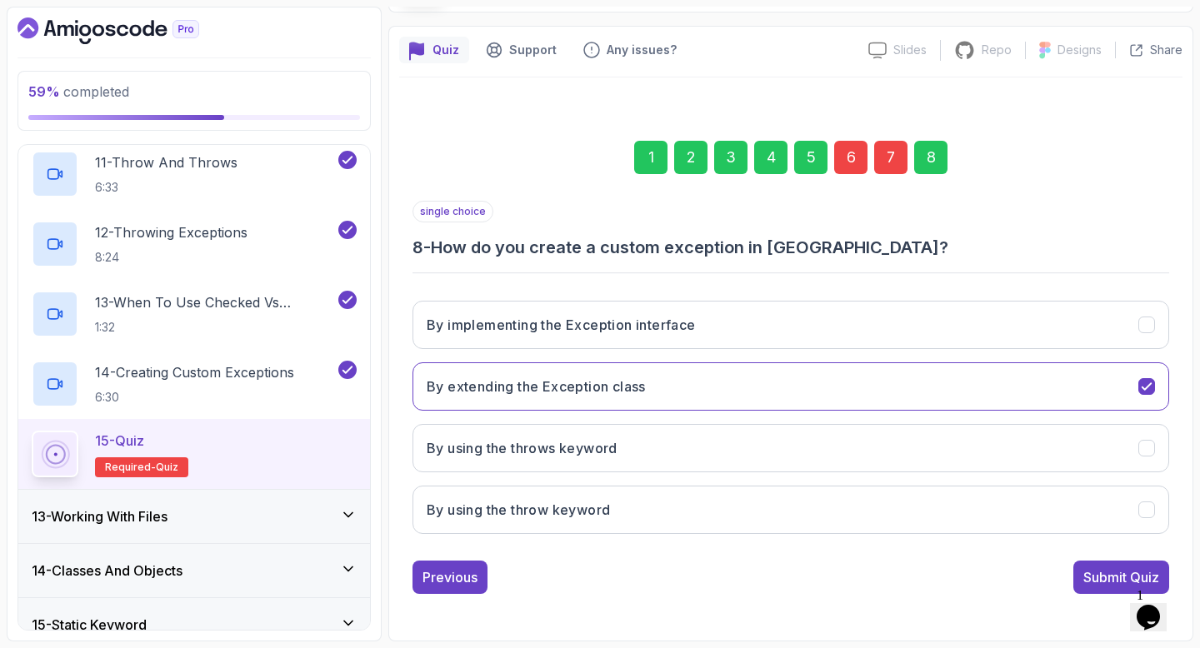
click at [896, 162] on div "7" at bounding box center [890, 157] width 33 height 33
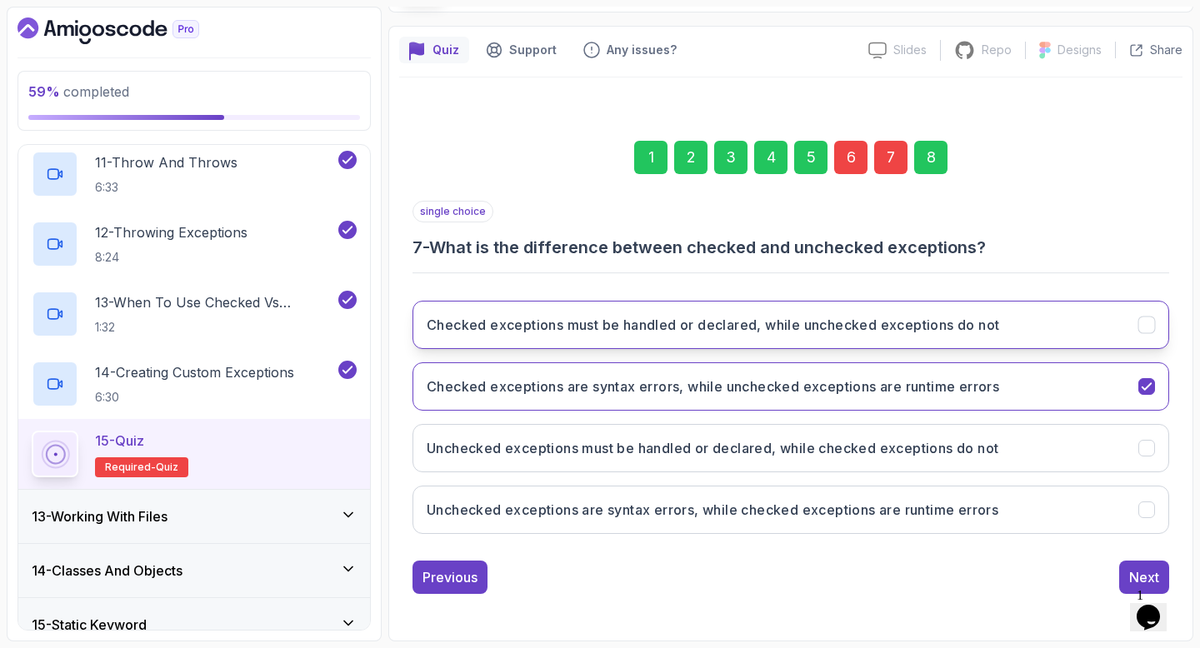
click at [889, 311] on button "Checked exceptions must be handled or declared, while unchecked exceptions do n…" at bounding box center [790, 325] width 756 height 48
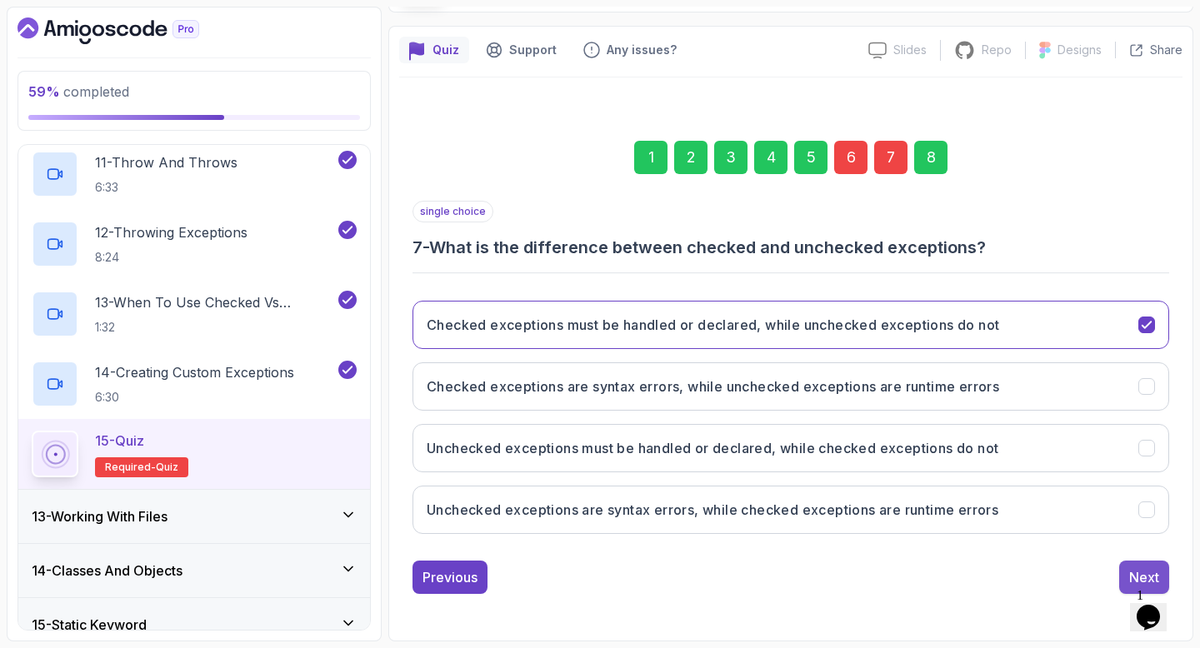
click at [1136, 575] on div "Next" at bounding box center [1144, 577] width 30 height 20
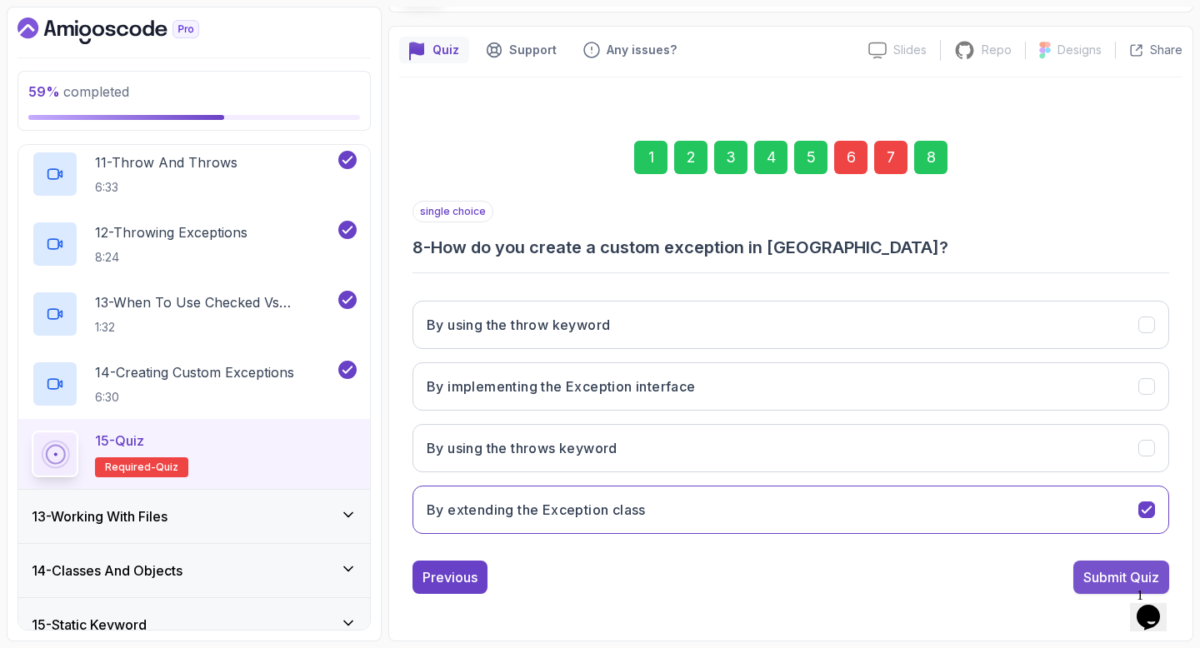
click at [1101, 576] on div "Submit Quiz" at bounding box center [1121, 577] width 76 height 20
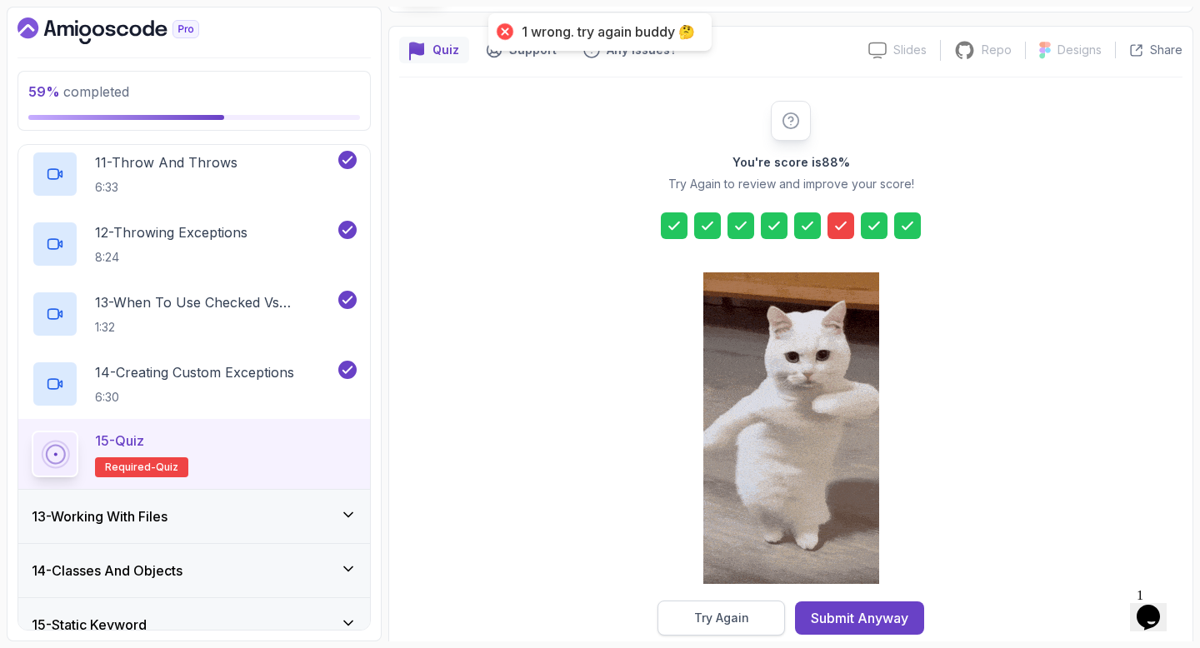
click at [756, 620] on button "Try Again" at bounding box center [720, 618] width 127 height 35
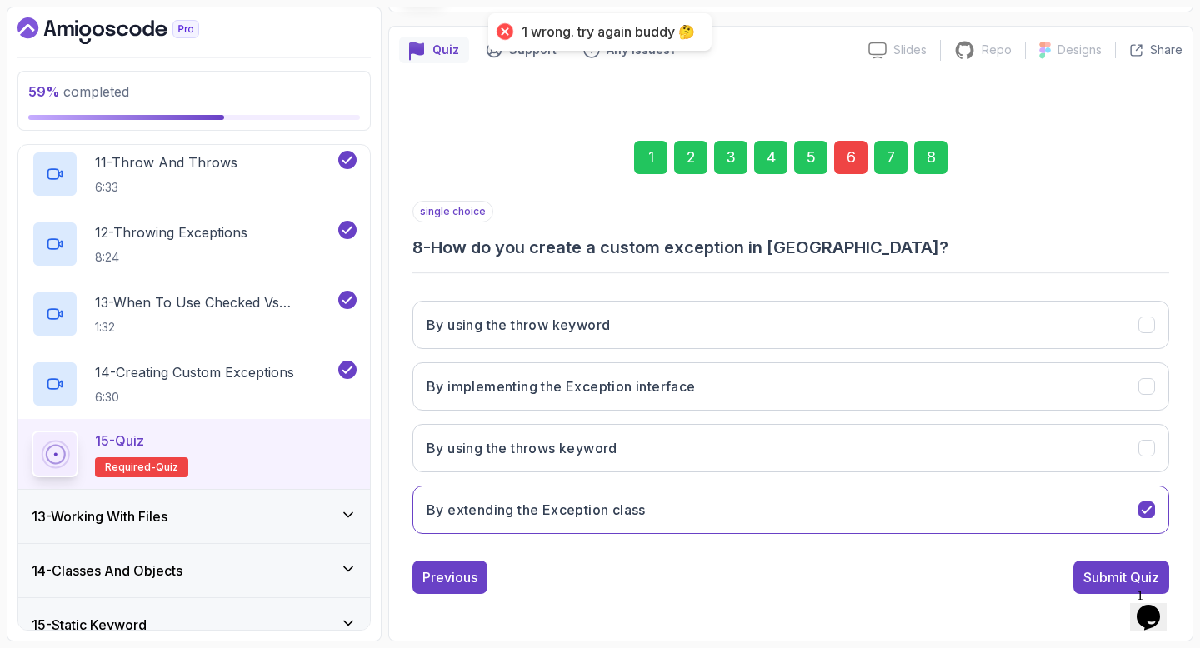
click at [856, 172] on div "6" at bounding box center [850, 157] width 33 height 33
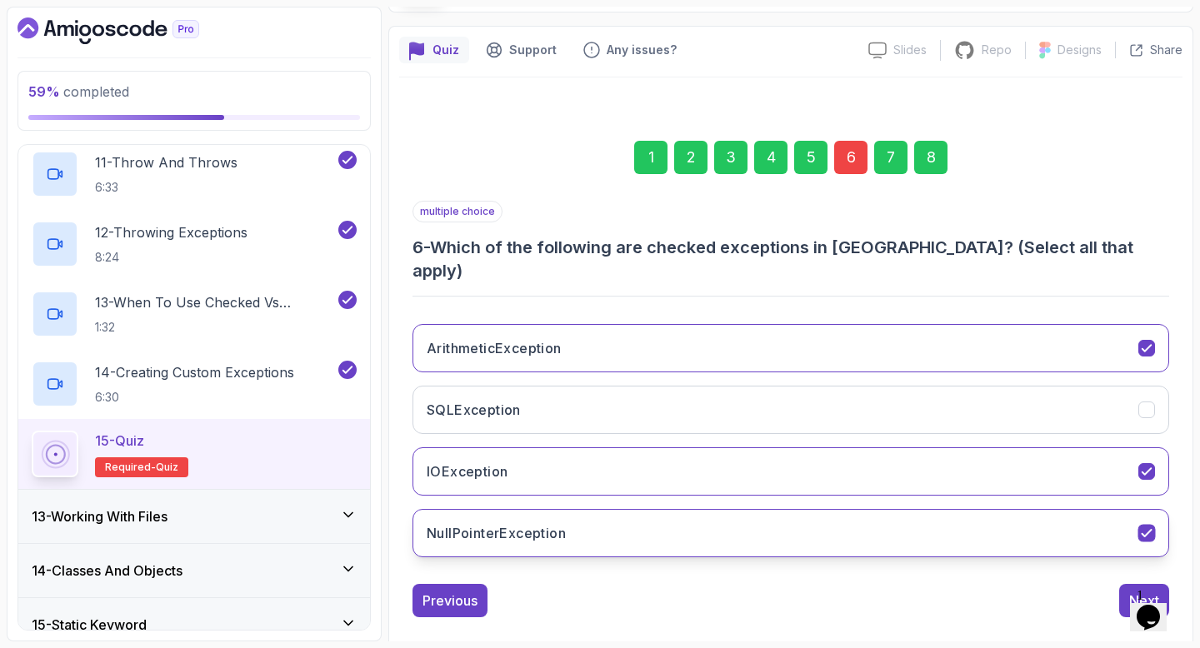
click at [625, 514] on button "NullPointerException" at bounding box center [790, 533] width 756 height 48
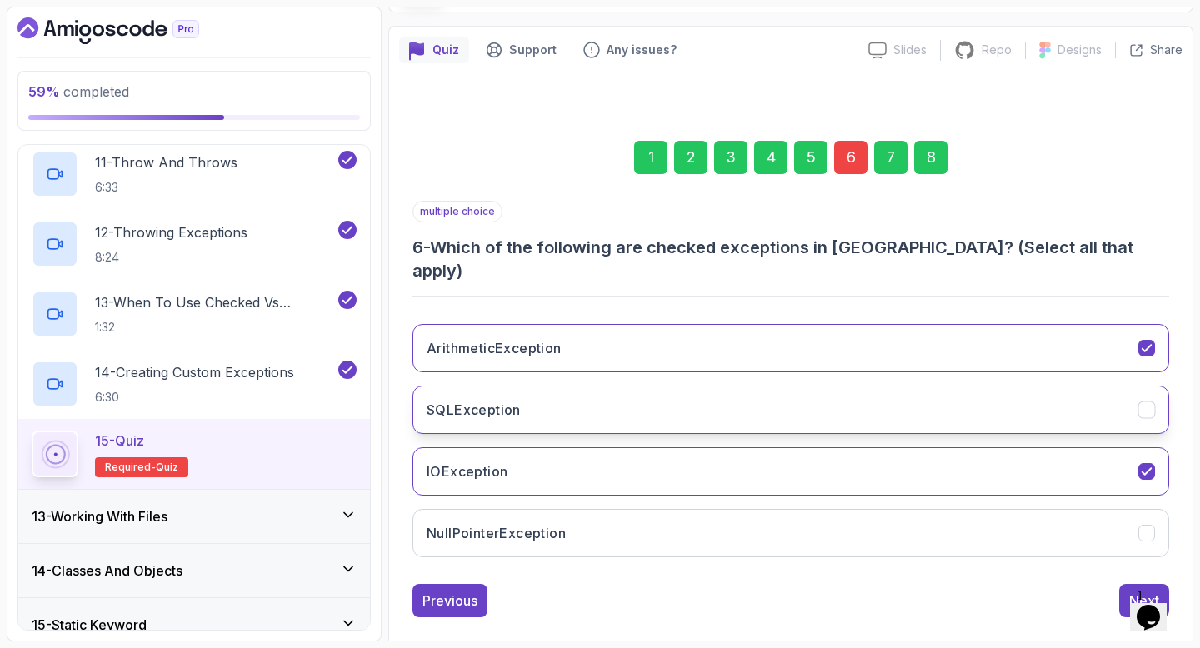
click at [646, 389] on button "SQLException" at bounding box center [790, 410] width 756 height 48
click at [1131, 591] on div "Next" at bounding box center [1144, 601] width 30 height 20
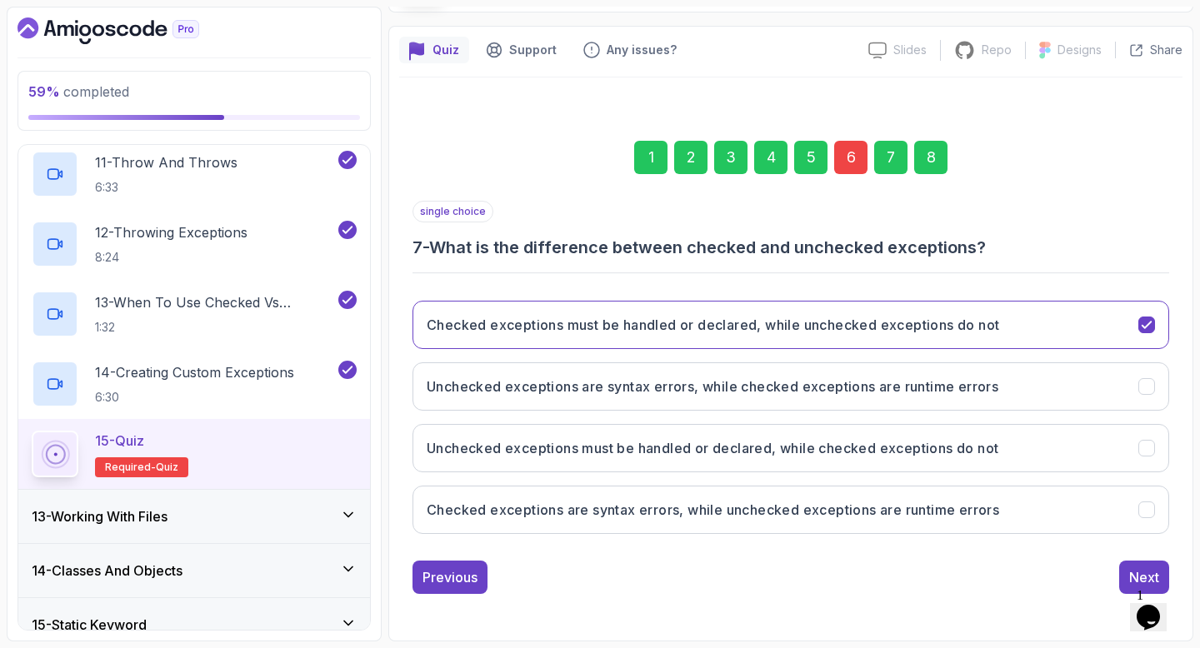
click at [937, 166] on div "8" at bounding box center [930, 157] width 33 height 33
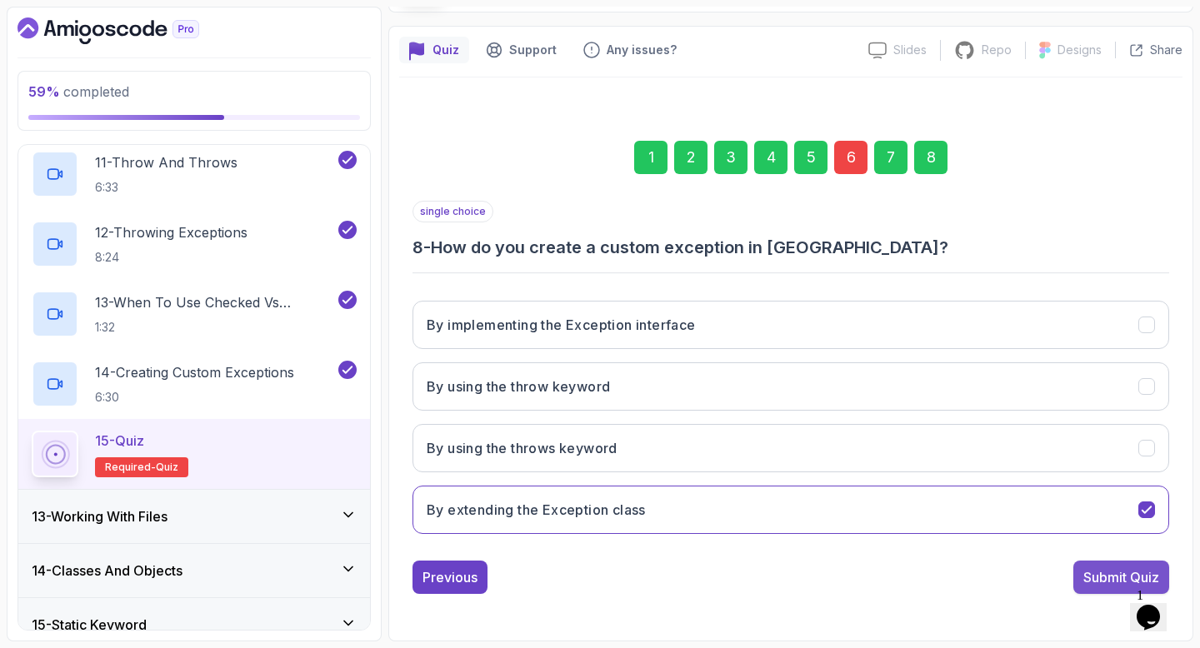
click at [1120, 570] on div "Submit Quiz" at bounding box center [1121, 577] width 76 height 20
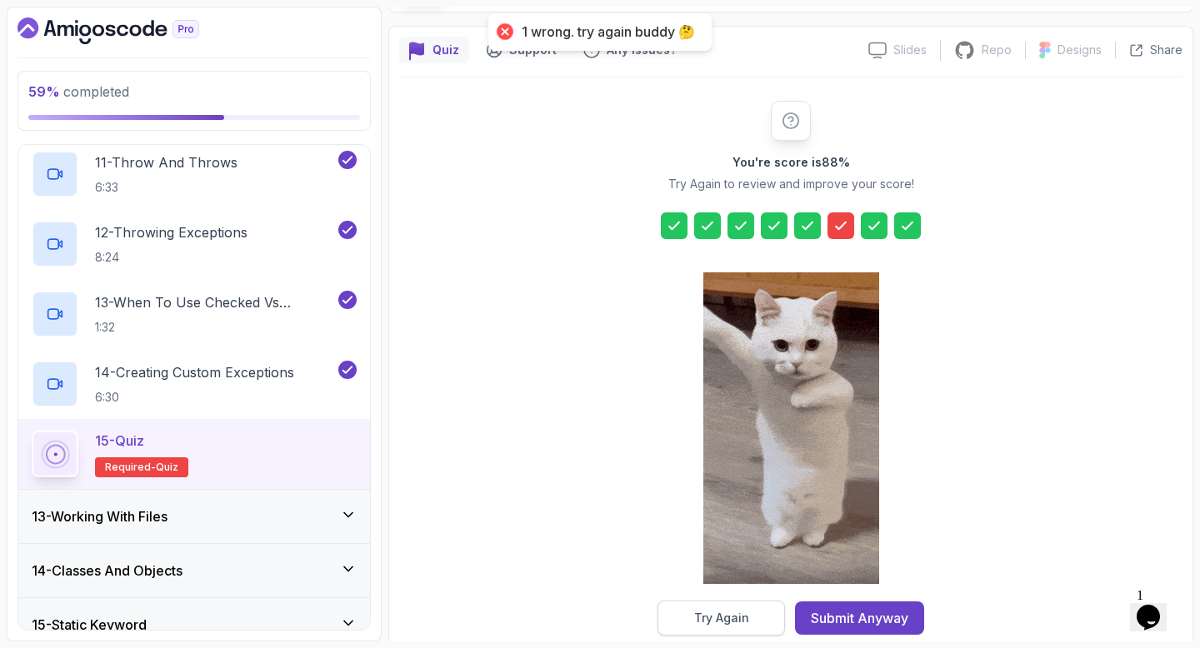
click at [754, 604] on button "Try Again" at bounding box center [720, 618] width 127 height 35
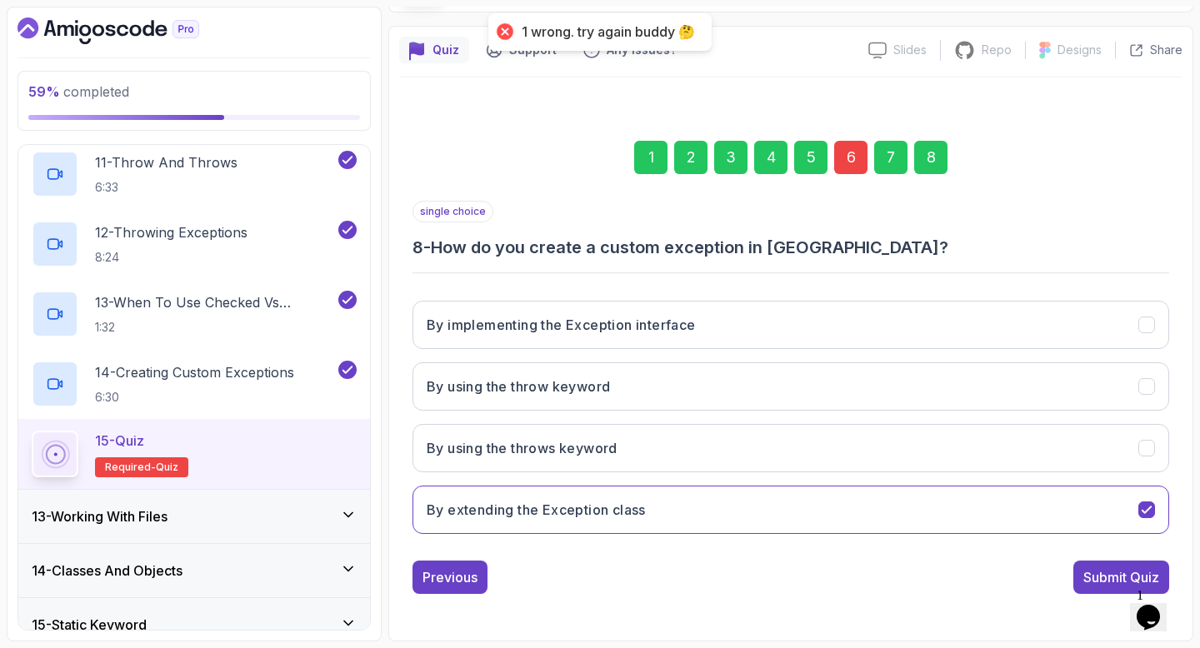
click at [841, 155] on div "6" at bounding box center [850, 157] width 33 height 33
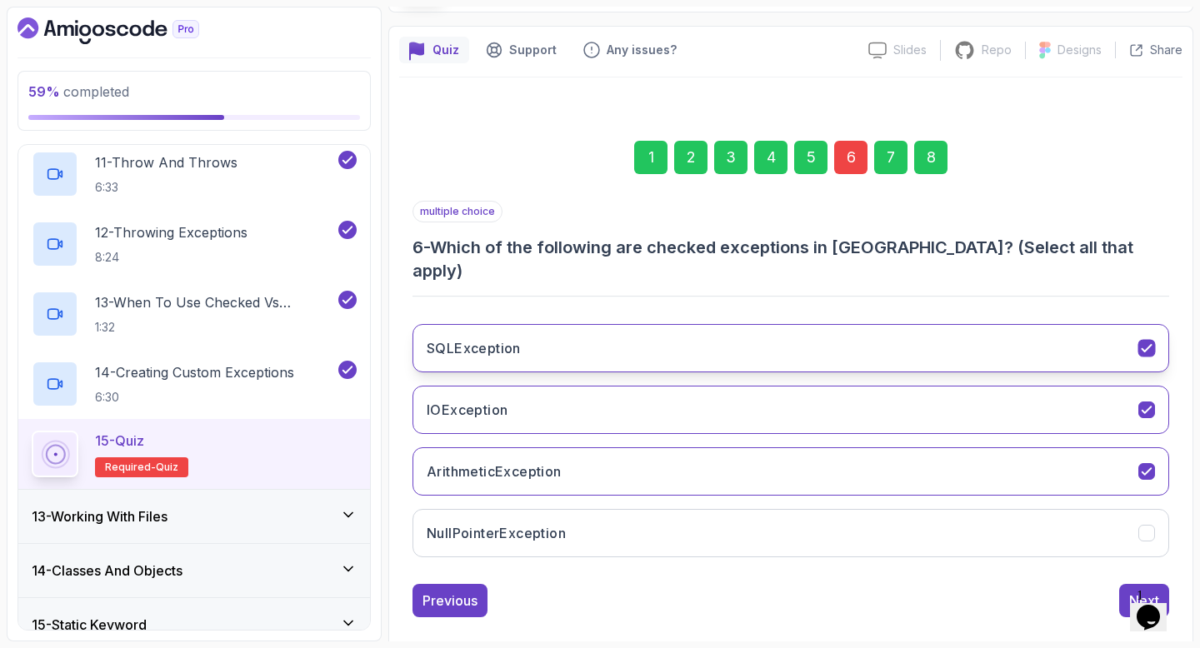
click at [716, 336] on button "SQLException" at bounding box center [790, 348] width 756 height 48
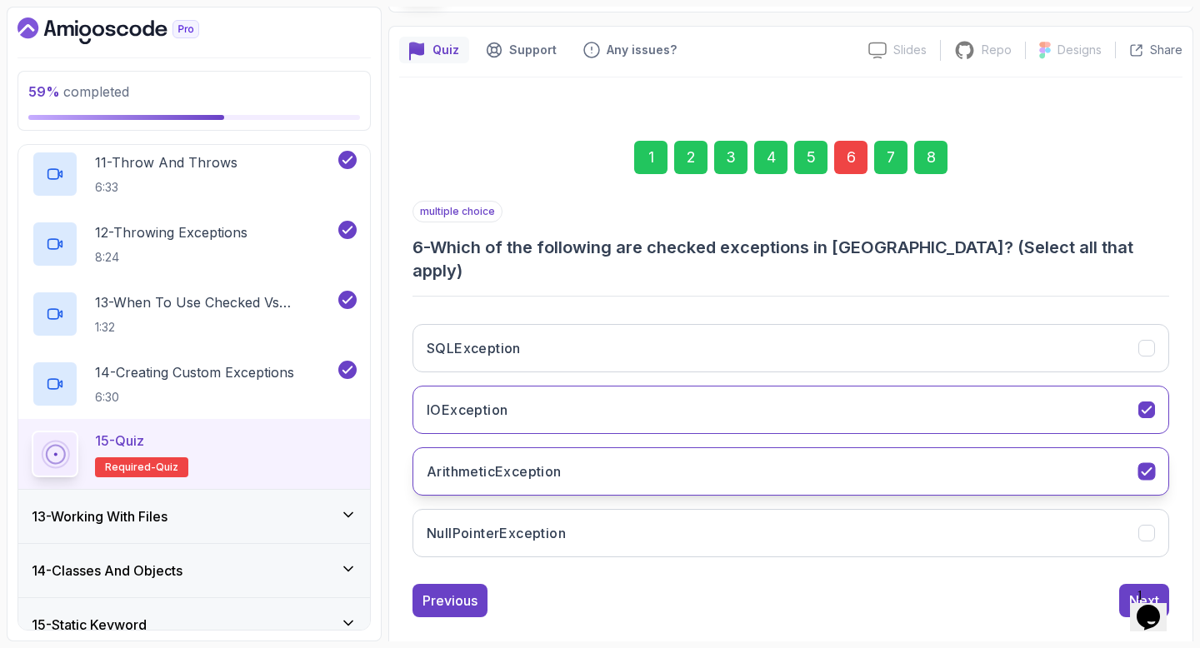
click at [679, 453] on button "ArithmeticException" at bounding box center [790, 471] width 756 height 48
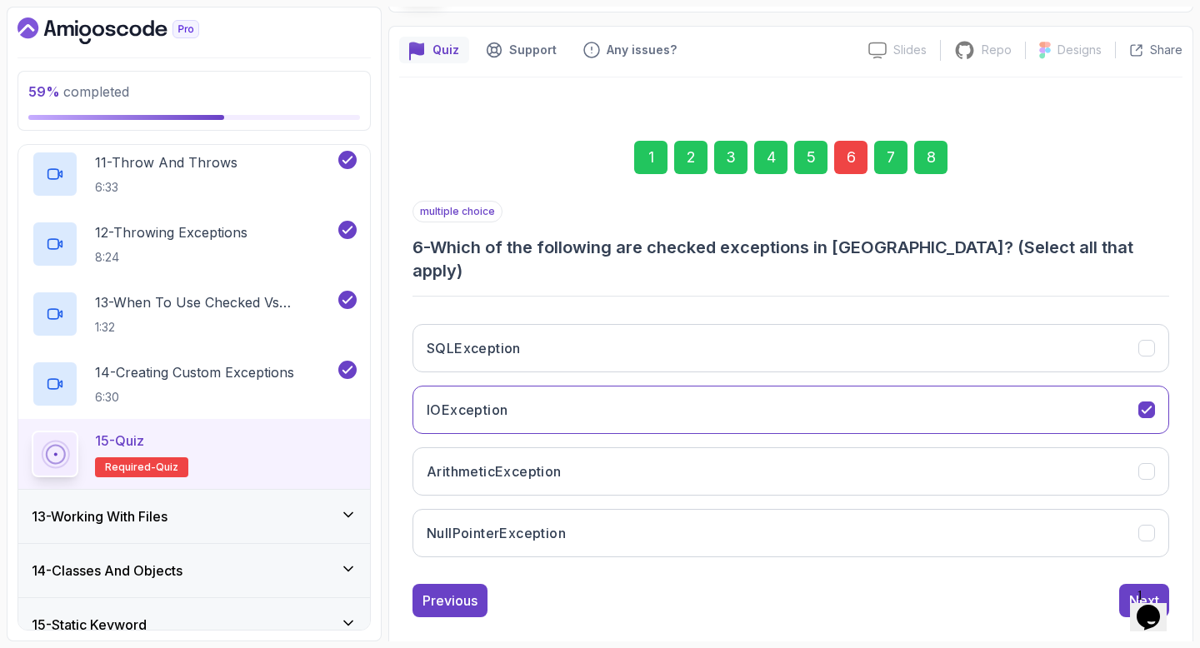
click at [925, 153] on div "8" at bounding box center [930, 157] width 33 height 33
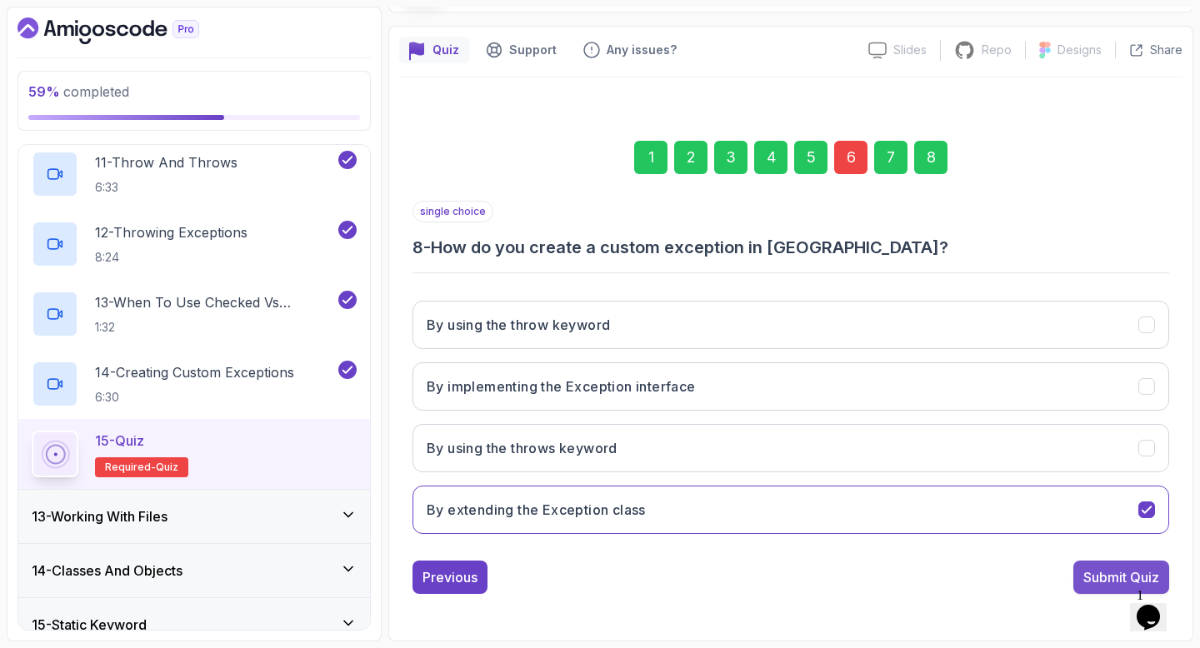
click at [1088, 582] on div "Submit Quiz" at bounding box center [1121, 577] width 76 height 20
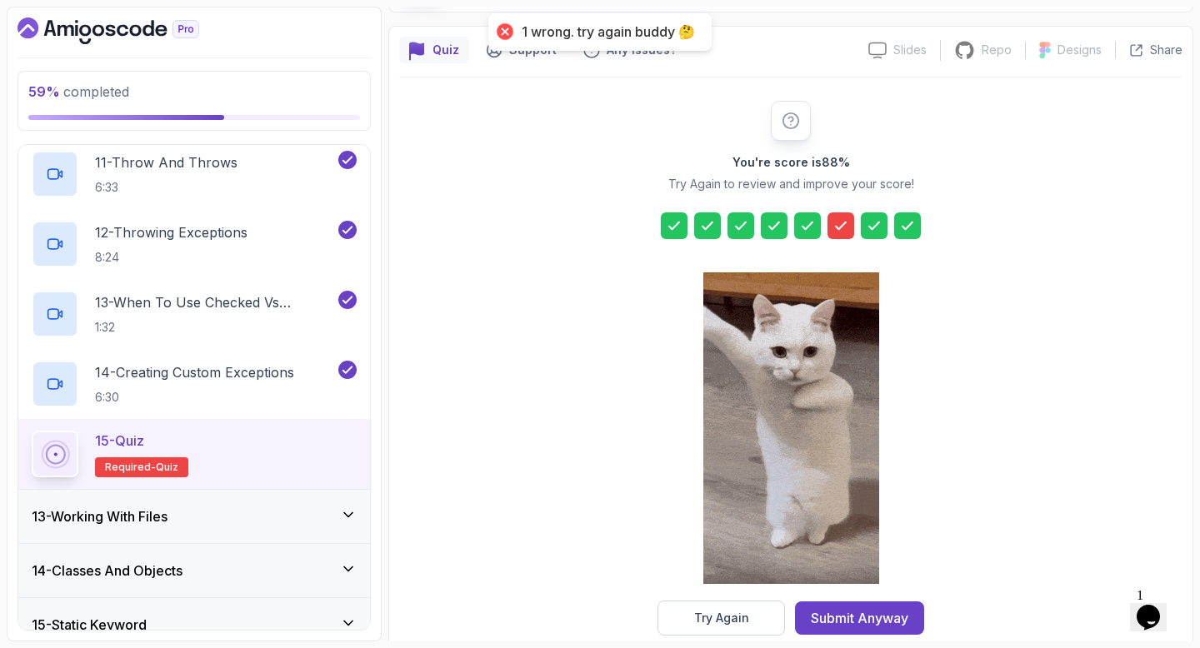
click at [745, 600] on div at bounding box center [791, 430] width 176 height 342
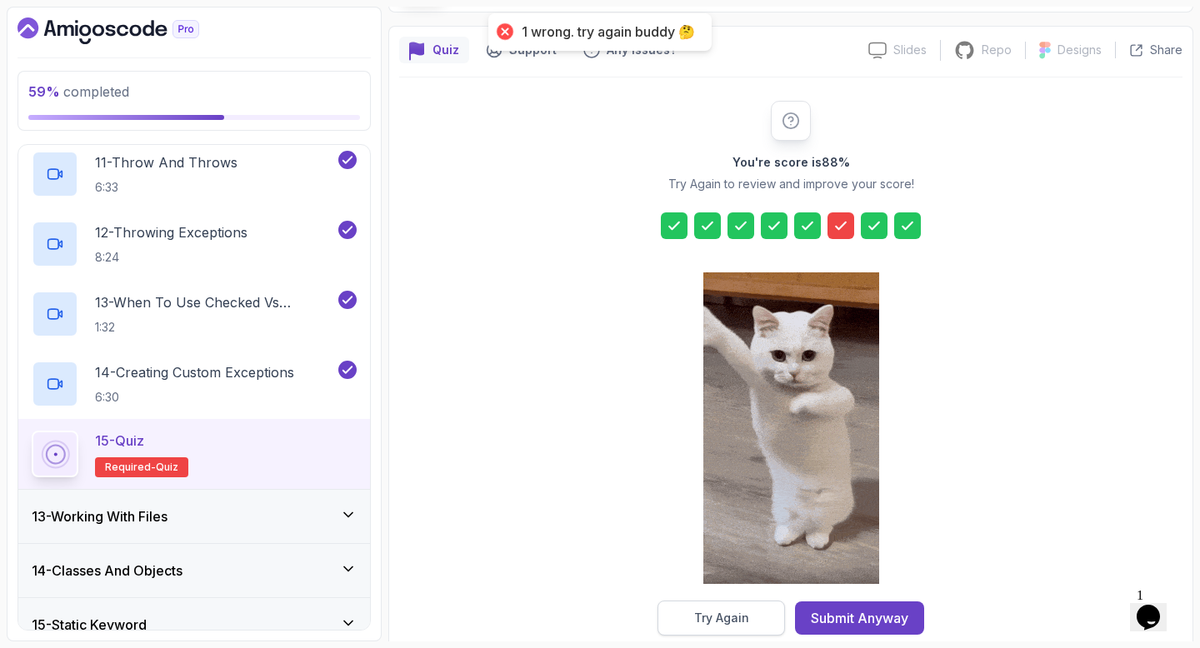
click at [746, 616] on div "Try Again" at bounding box center [721, 618] width 55 height 17
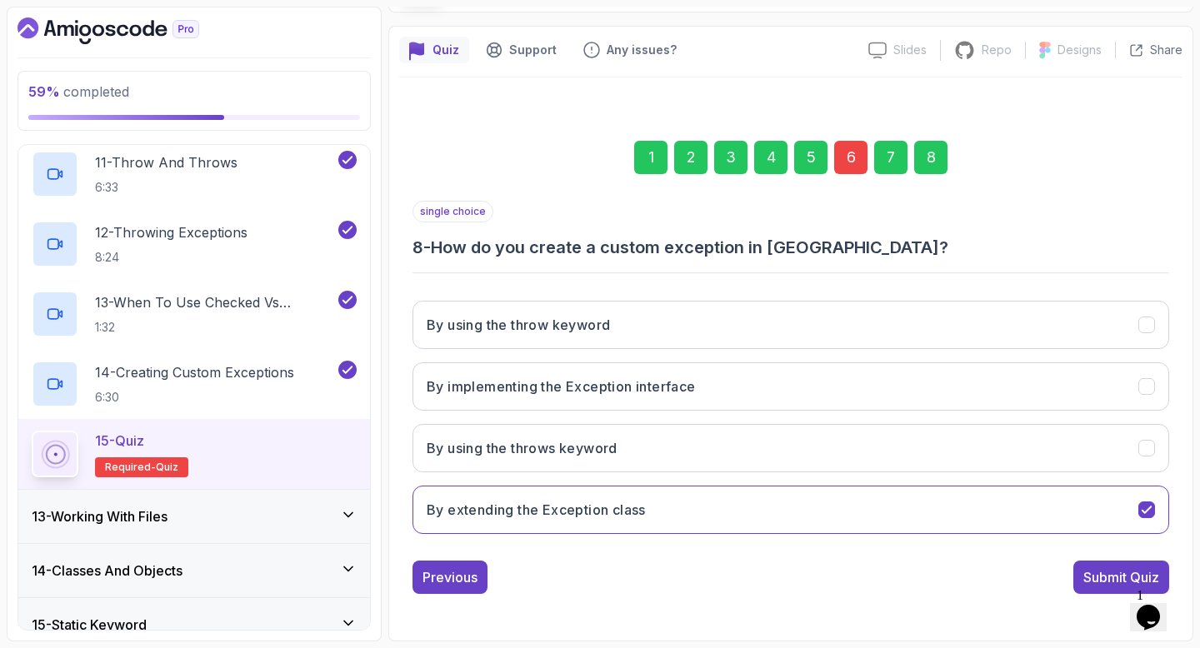
click at [849, 152] on div "6" at bounding box center [850, 157] width 33 height 33
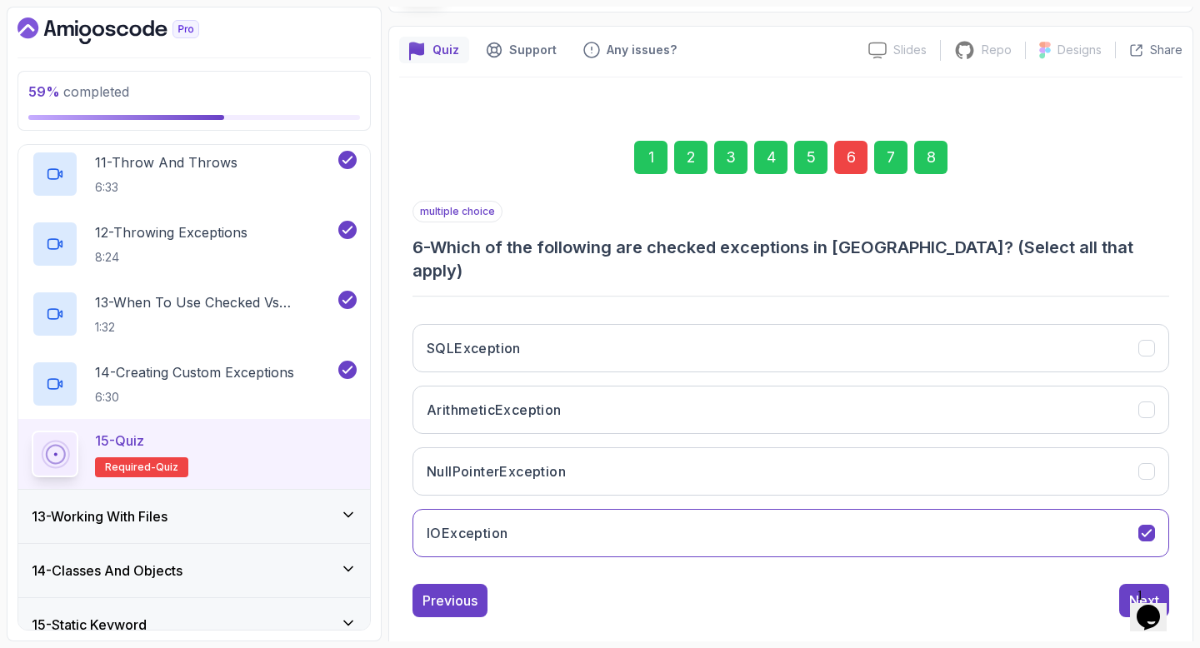
click at [853, 158] on div "6" at bounding box center [850, 157] width 33 height 33
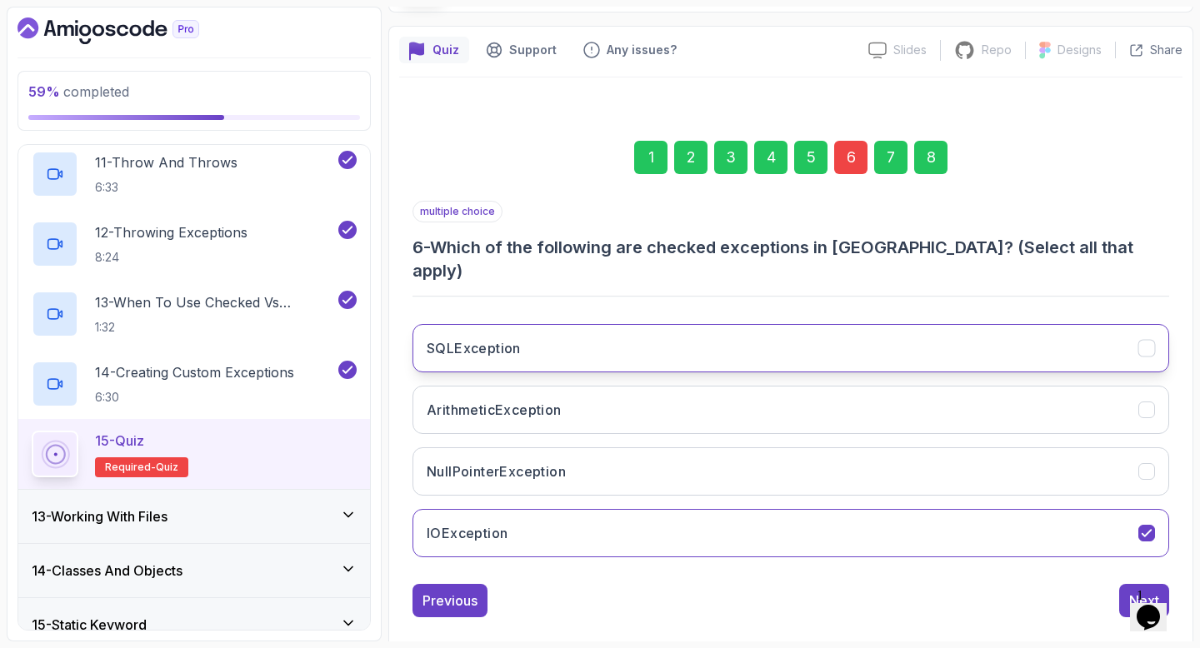
click at [482, 338] on h3 "SQLException" at bounding box center [474, 348] width 94 height 20
click at [1127, 584] on button "Next" at bounding box center [1144, 600] width 50 height 33
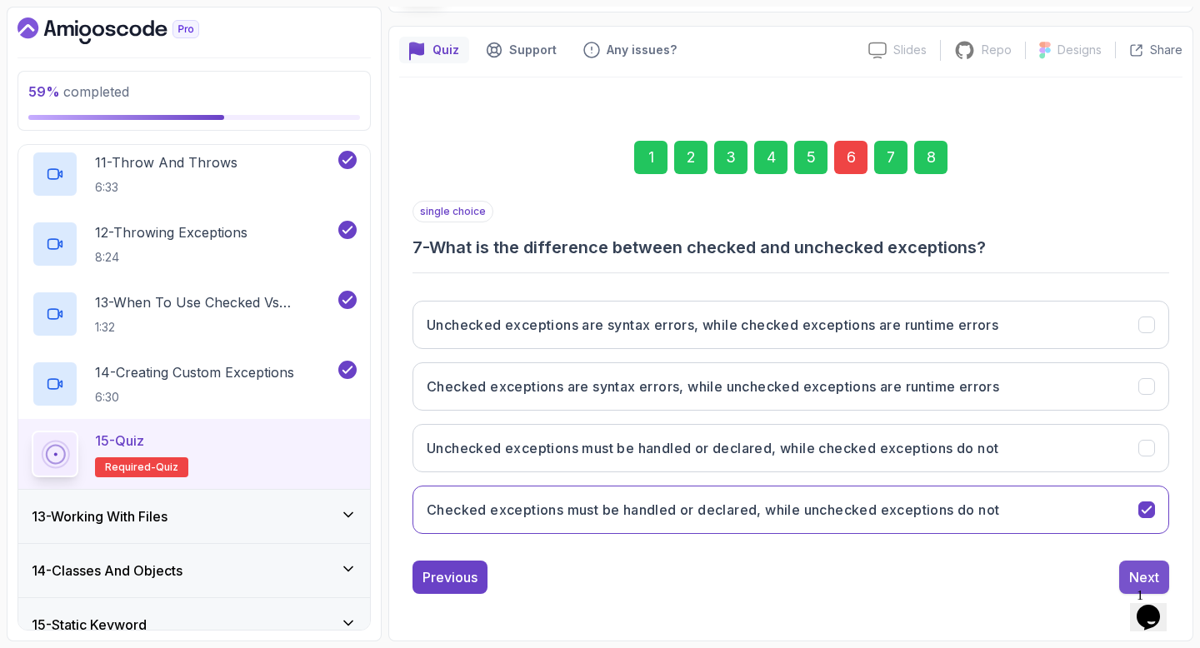
click at [1131, 567] on div "Next" at bounding box center [1144, 577] width 30 height 20
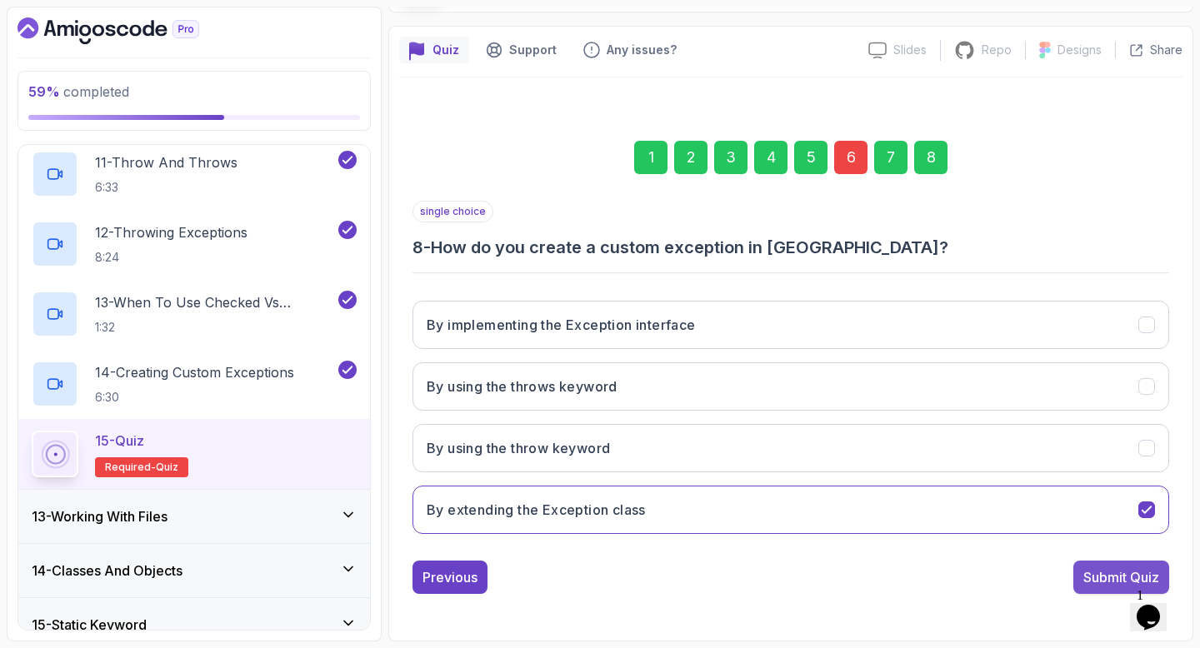
click at [1120, 574] on div "Submit Quiz" at bounding box center [1121, 577] width 76 height 20
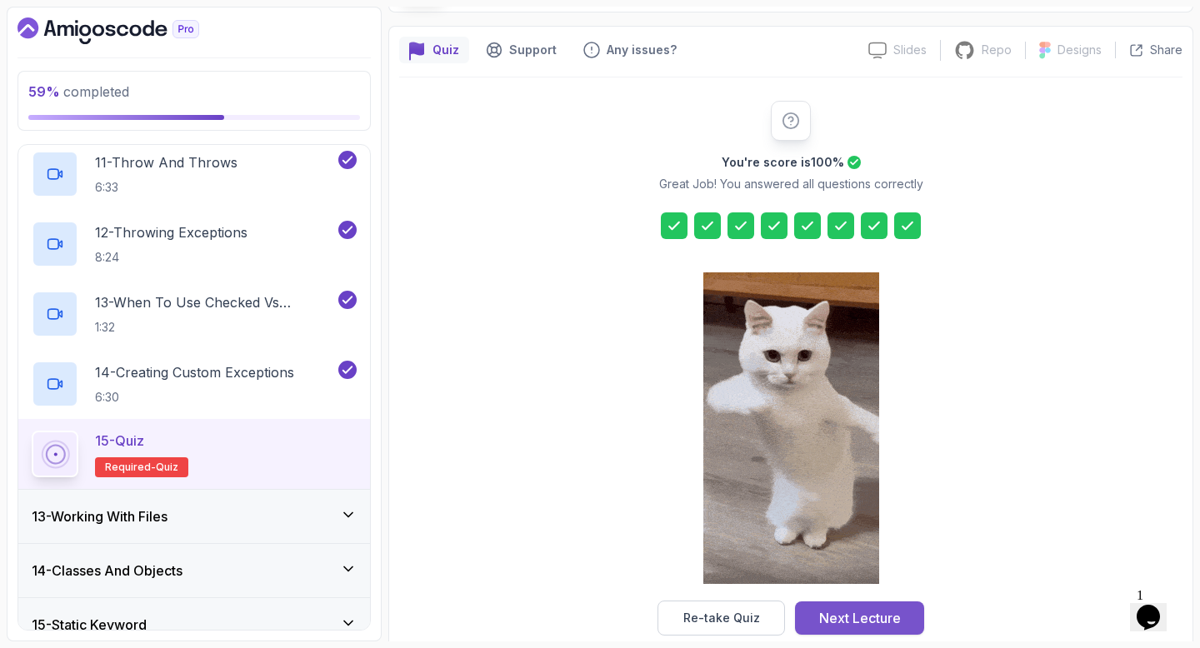
click at [844, 617] on div "Next Lecture" at bounding box center [860, 618] width 82 height 20
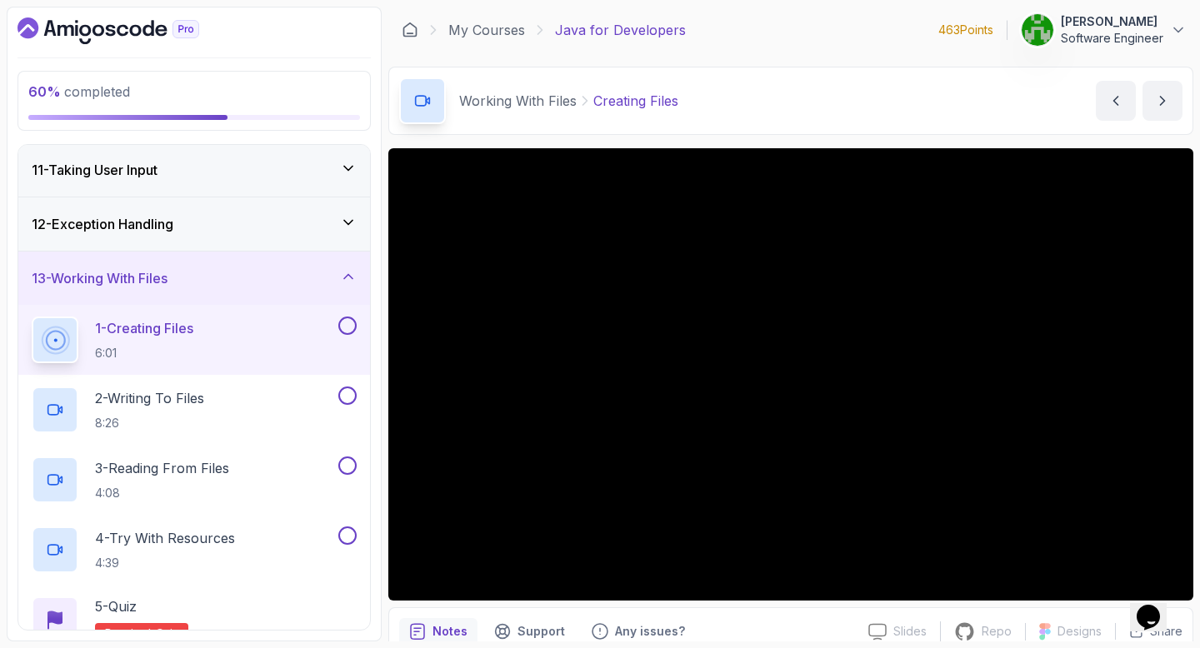
scroll to position [75, 0]
